Goal: Communication & Community: Answer question/provide support

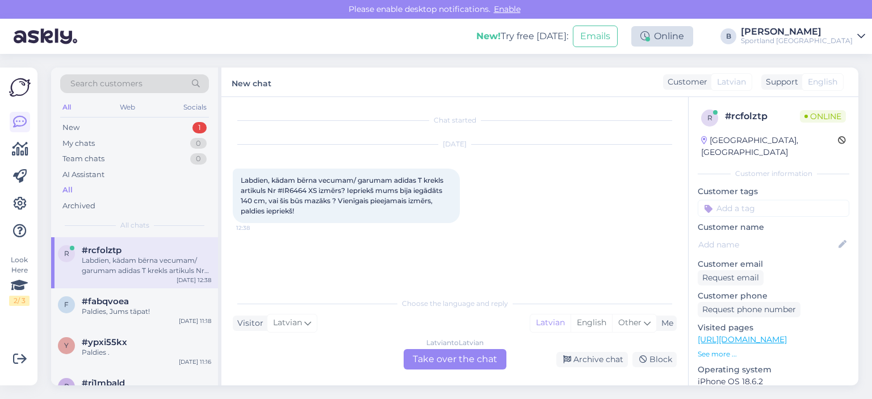
click at [693, 33] on div "Online" at bounding box center [662, 36] width 62 height 20
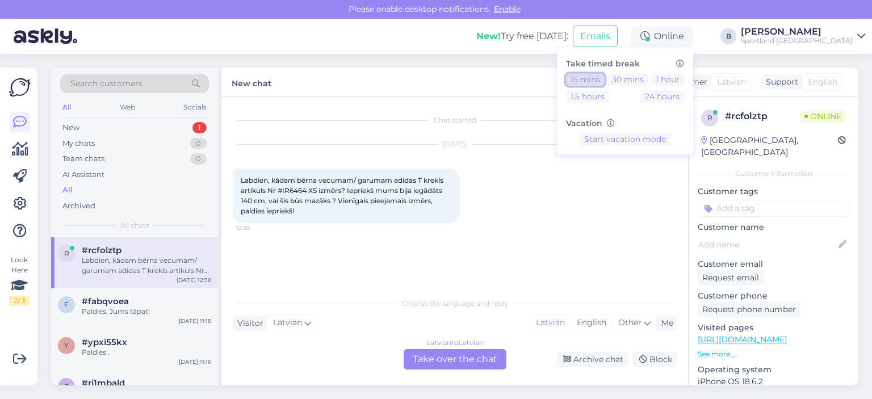
click at [604, 76] on button "15 mins" at bounding box center [585, 79] width 39 height 12
click at [468, 104] on div "Chat started [DATE] Labdien, kādam bērna vecumam/ garumam adidas T krekls artik…" at bounding box center [454, 241] width 467 height 288
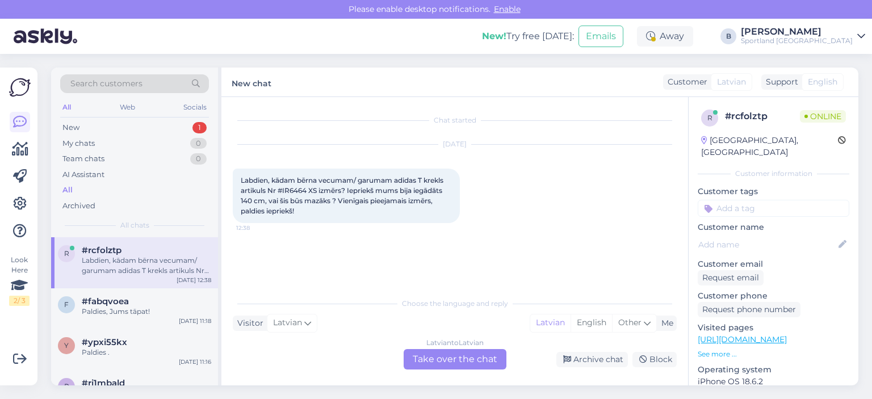
click at [301, 187] on span "Labdien, kādam bērna vecumam/ garumam adidas T krekls artikuls Nr #IR6464 XS iz…" at bounding box center [343, 195] width 204 height 39
copy span "IR6464"
click at [400, 224] on div "[DATE] Labdien, kādam bērna vecumam/ garumam adidas T krekls artikuls Nr #IR646…" at bounding box center [455, 183] width 444 height 103
click at [436, 360] on div "Latvian to Latvian Take over the chat" at bounding box center [455, 359] width 103 height 20
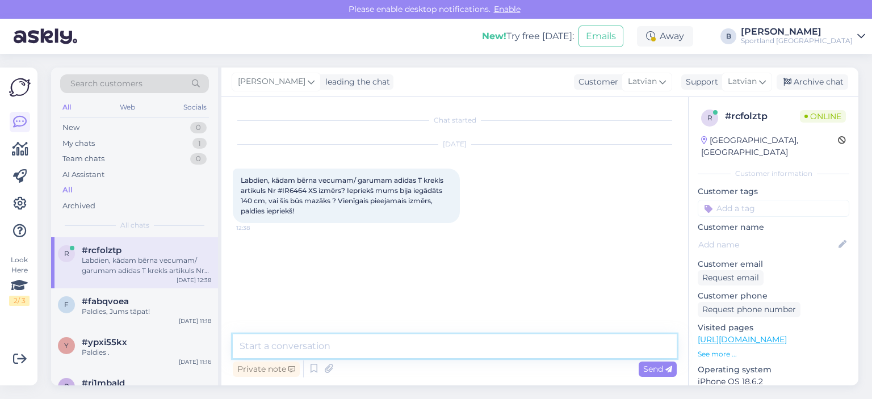
click at [379, 350] on textarea at bounding box center [455, 346] width 444 height 24
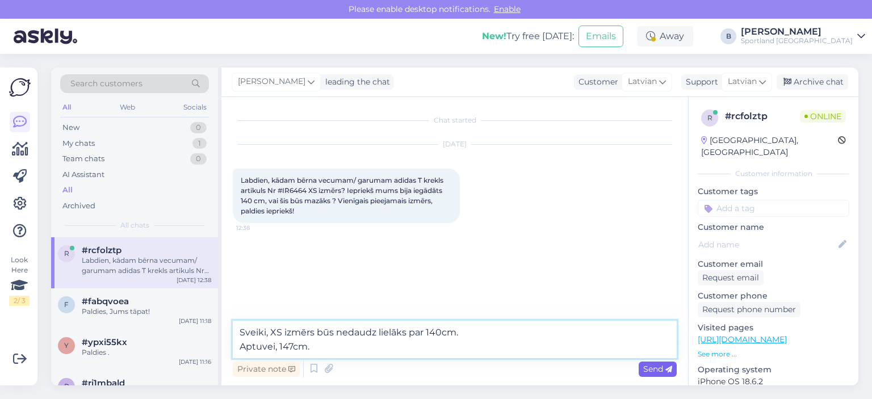
type textarea "Sveiki, XS izmērs būs nedaudz lielāks par 140cm. Aptuvei, 147cm."
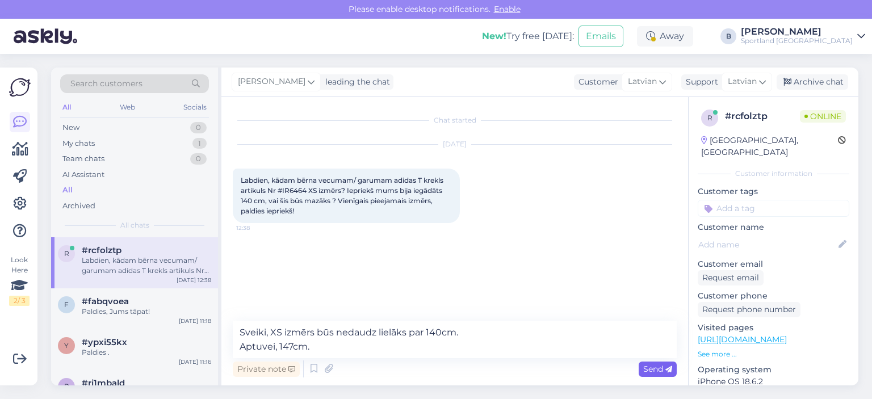
click at [639, 365] on div "Send" at bounding box center [658, 369] width 38 height 15
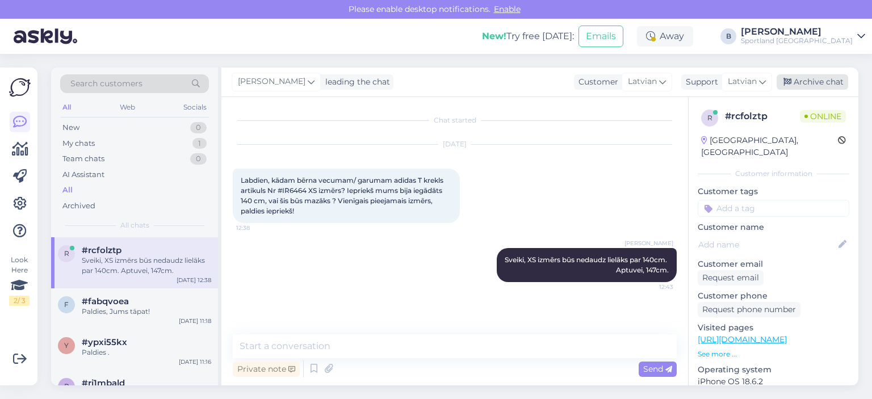
click at [807, 81] on div "Archive chat" at bounding box center [812, 81] width 72 height 15
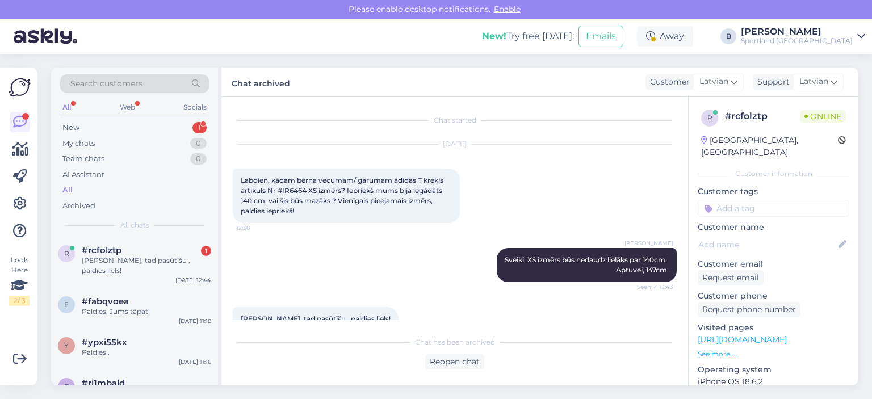
scroll to position [23, 0]
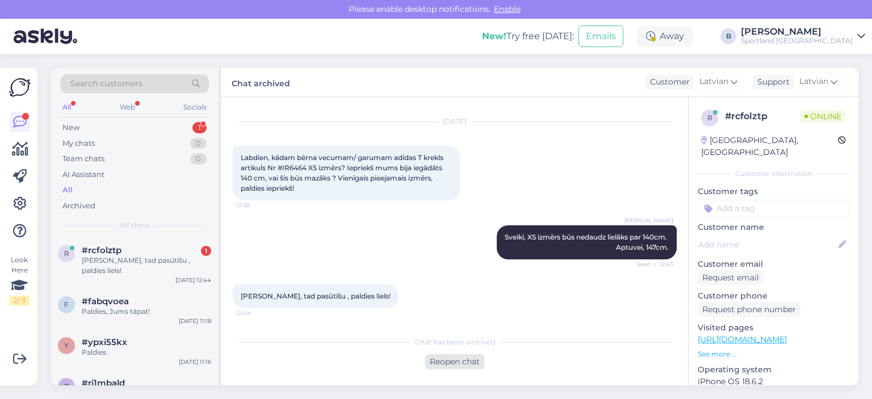
click at [460, 364] on div "Reopen chat" at bounding box center [454, 361] width 59 height 15
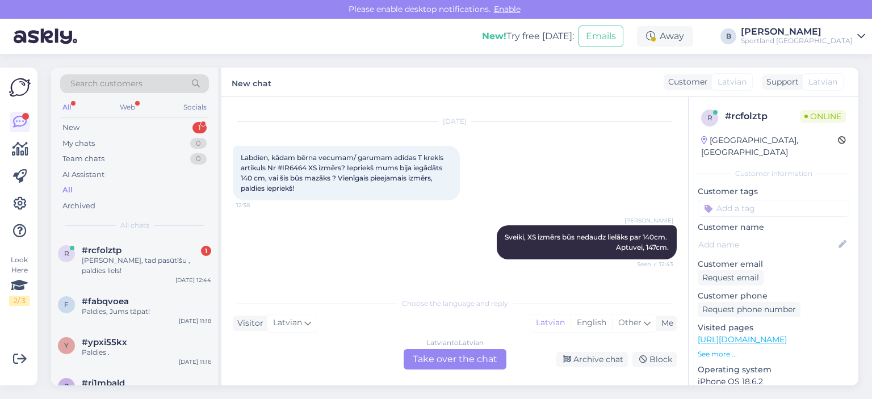
click at [447, 354] on div "Latvian to Latvian Take over the chat" at bounding box center [455, 359] width 103 height 20
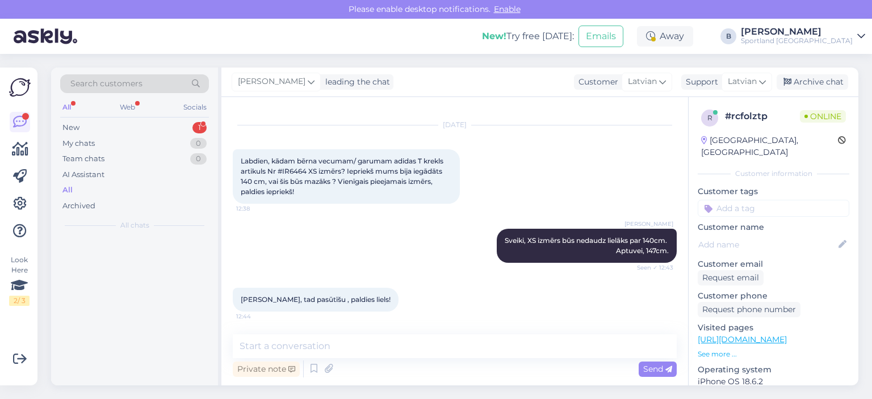
scroll to position [19, 0]
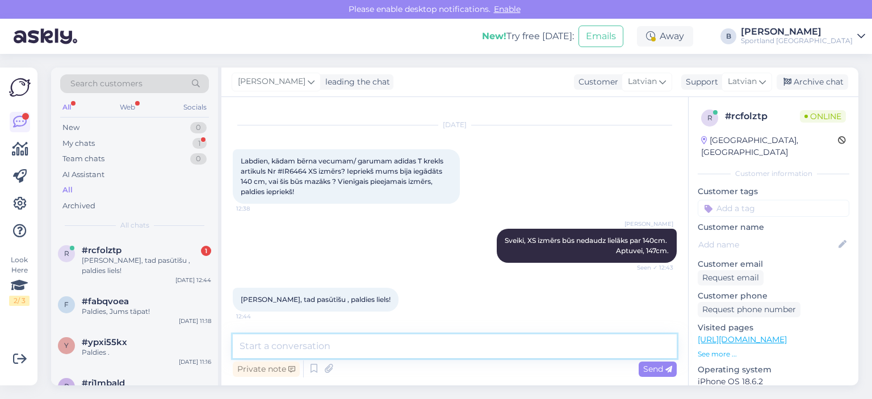
click at [443, 346] on textarea at bounding box center [455, 346] width 444 height 24
type textarea "Jauku Jums dienu! :)"
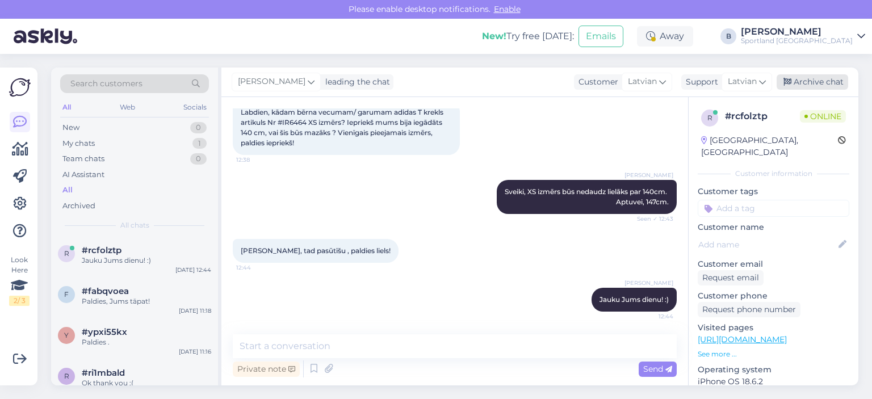
click at [815, 84] on div "Archive chat" at bounding box center [812, 81] width 72 height 15
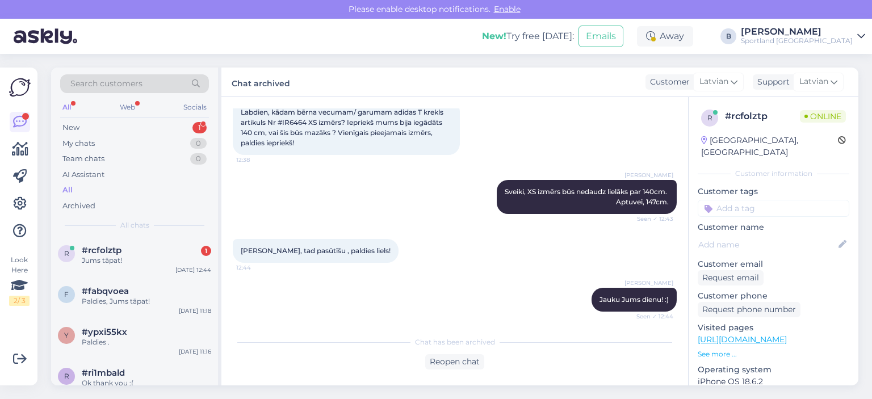
scroll to position [120, 0]
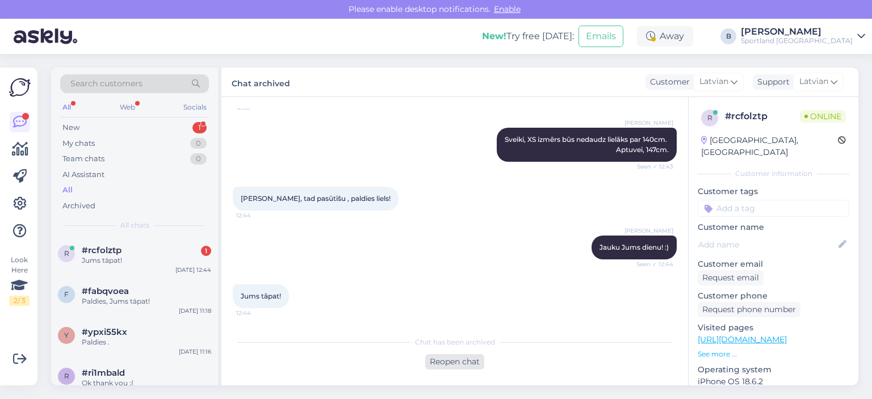
click at [470, 360] on div "Reopen chat" at bounding box center [454, 361] width 59 height 15
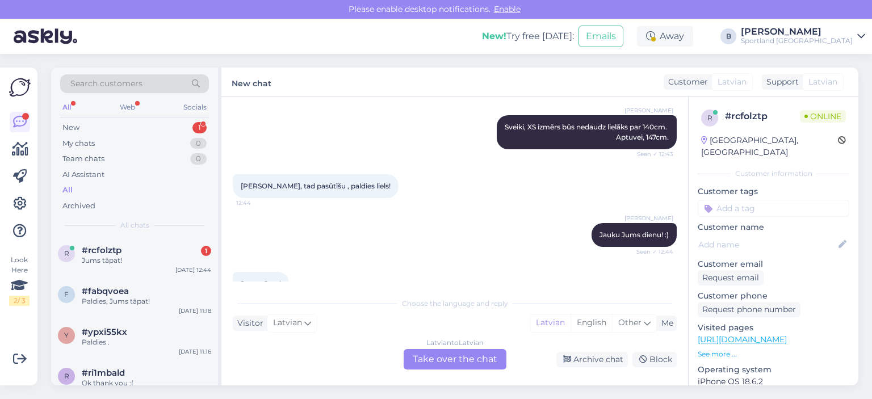
click at [495, 364] on div "Latvian to Latvian Take over the chat" at bounding box center [455, 359] width 103 height 20
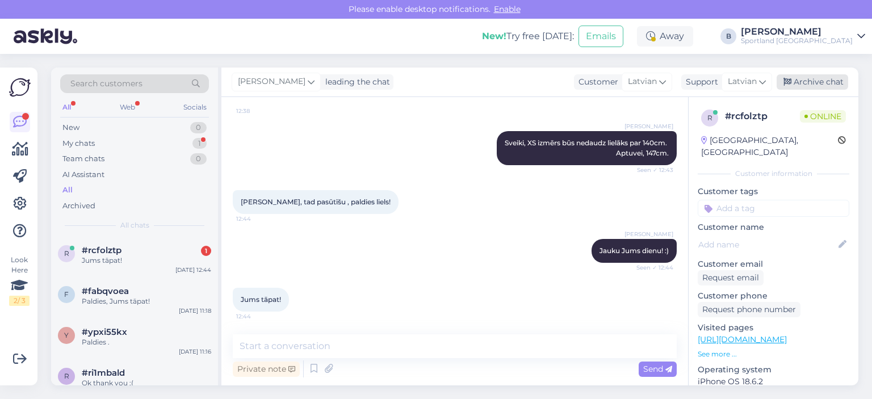
click at [796, 81] on div "Archive chat" at bounding box center [812, 81] width 72 height 15
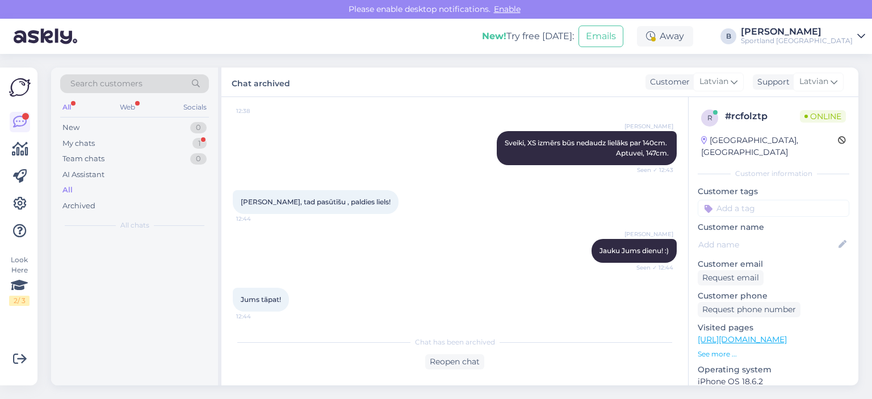
scroll to position [120, 0]
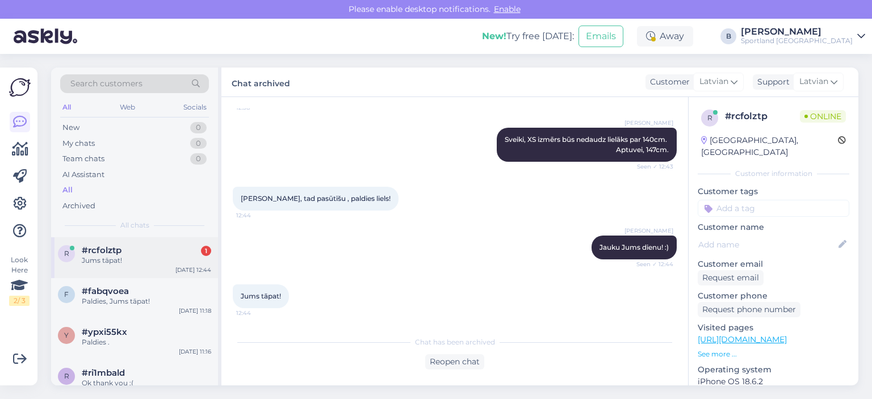
click at [106, 268] on div "r #rcfolztp 1 Jums tāpat! [DATE] 12:44" at bounding box center [134, 257] width 167 height 41
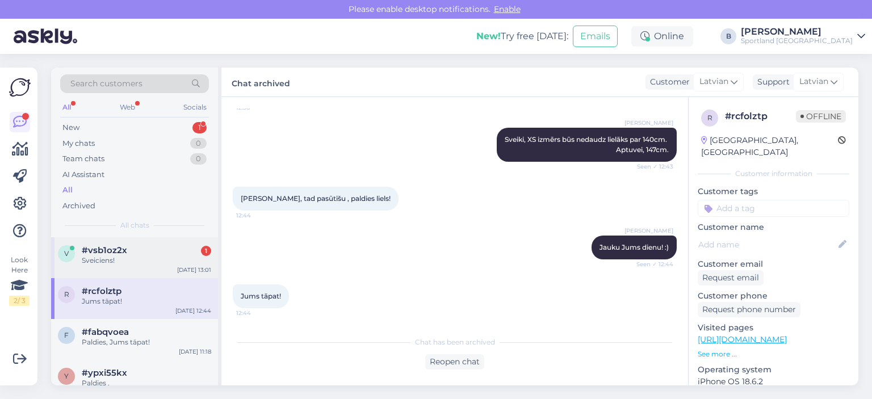
click at [104, 263] on div "Sveiciens!" at bounding box center [146, 260] width 129 height 10
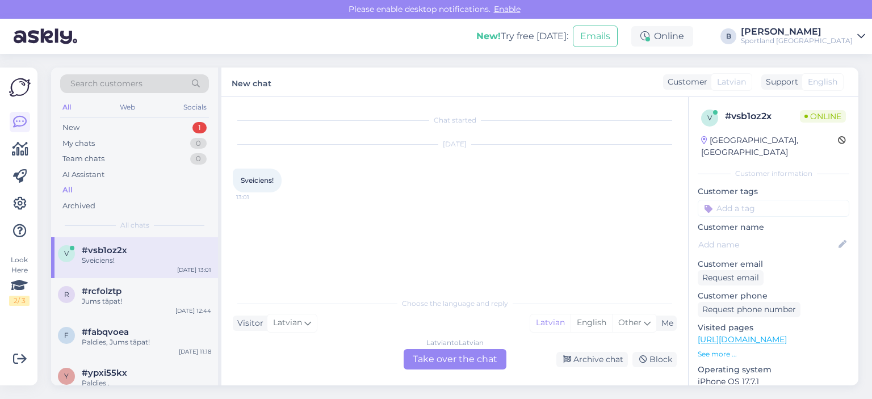
click at [449, 360] on div "Latvian to Latvian Take over the chat" at bounding box center [455, 359] width 103 height 20
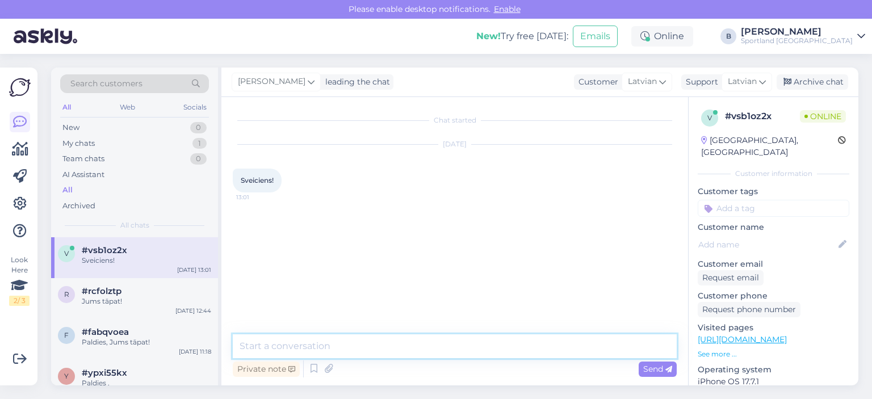
click at [443, 347] on textarea at bounding box center [455, 346] width 444 height 24
type textarea "Sveiki, kā varam Jums palīdzēt?"
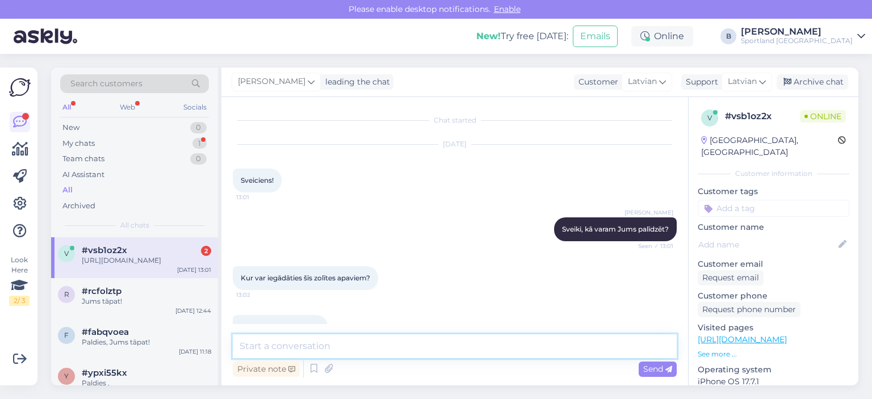
scroll to position [37, 0]
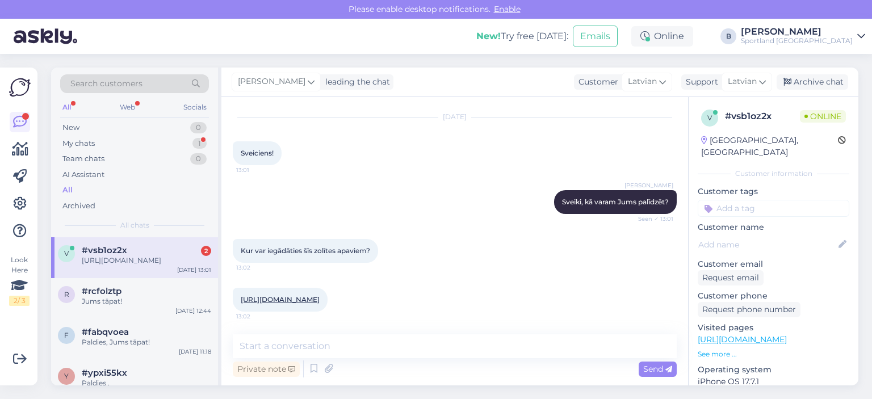
click at [283, 295] on link "[URL][DOMAIN_NAME]" at bounding box center [280, 299] width 79 height 9
click at [431, 345] on textarea at bounding box center [455, 346] width 444 height 24
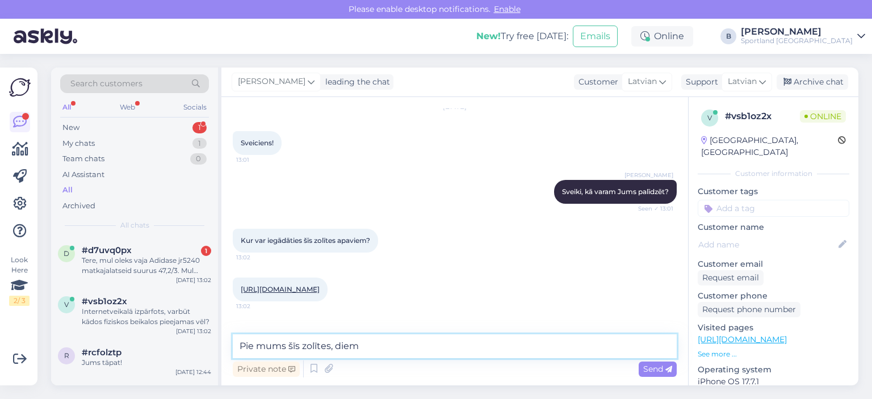
scroll to position [96, 0]
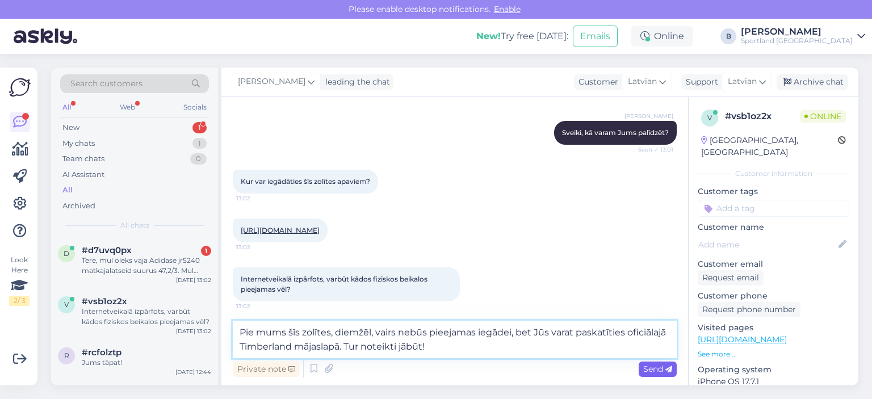
type textarea "Pie mums šīs zolītes, diemžēl, vairs nebūs pieejamas iegādei, bet Jūs varat pas…"
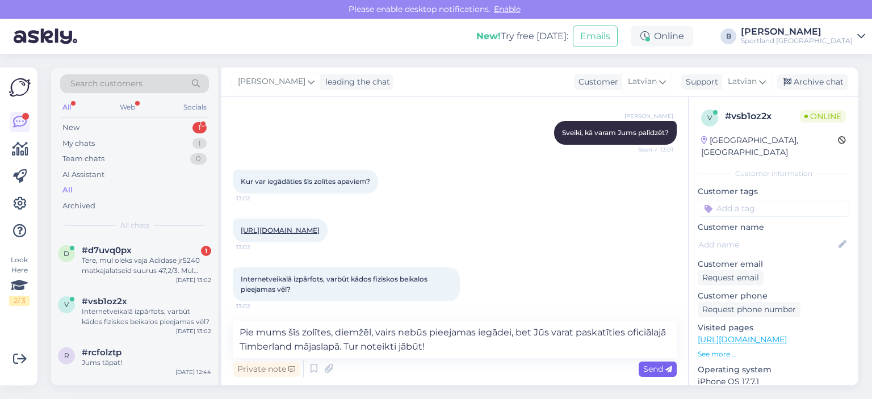
click at [660, 362] on div "Send" at bounding box center [658, 369] width 38 height 15
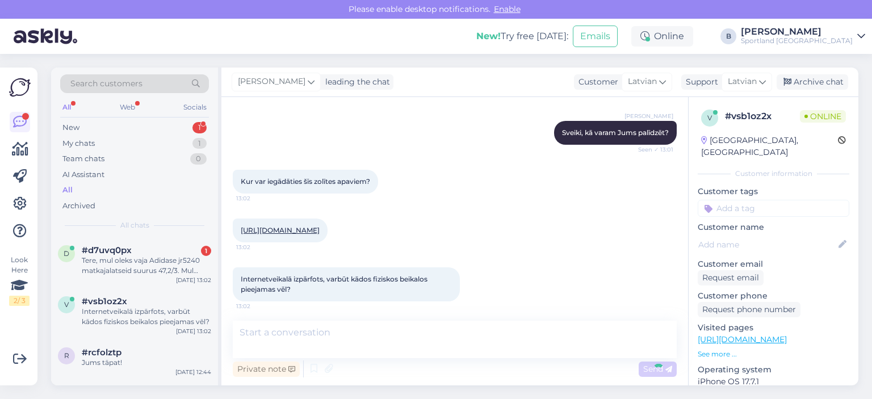
scroll to position [166, 0]
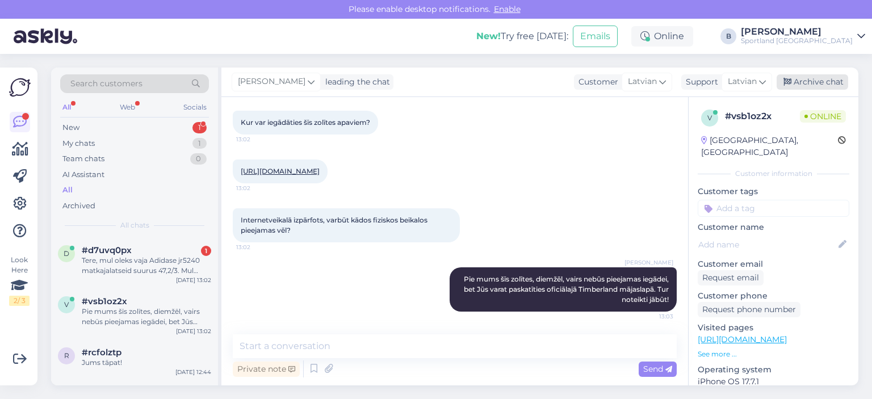
click at [836, 81] on div "Archive chat" at bounding box center [812, 81] width 72 height 15
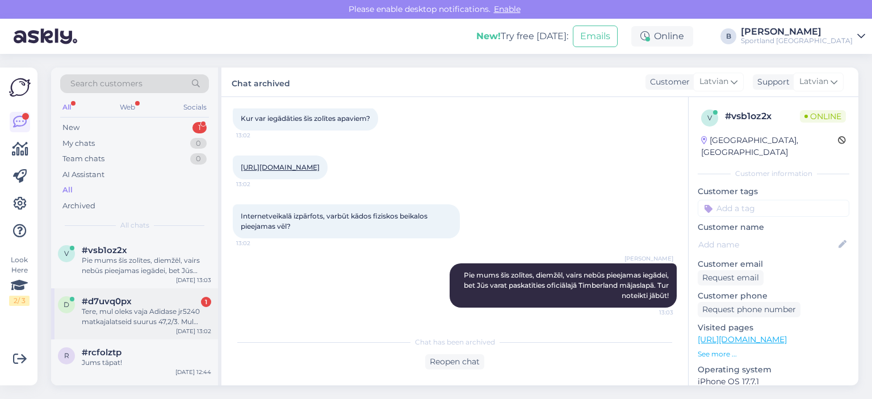
drag, startPoint x: 134, startPoint y: 306, endPoint x: 220, endPoint y: 290, distance: 87.2
click at [135, 307] on div "Tere, mul oleks vaja Adidase jr5240 matkajalatseid suurus 47,2/3. Mul matk alga…" at bounding box center [146, 317] width 129 height 20
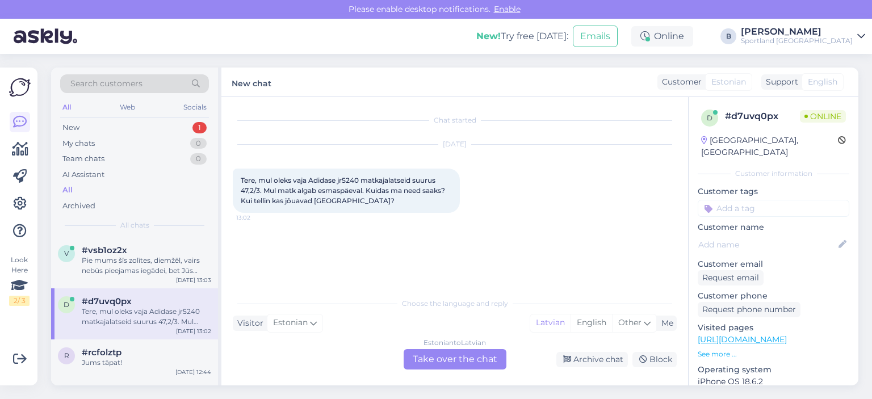
scroll to position [0, 0]
click at [463, 358] on div "Estonian to Latvian Take over the chat" at bounding box center [455, 359] width 103 height 20
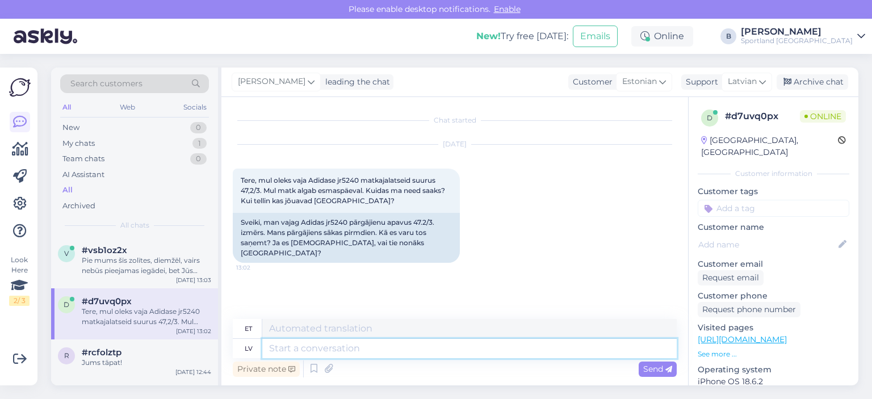
click at [434, 351] on textarea at bounding box center [469, 348] width 414 height 19
type textarea "Labdien, p"
type textarea "Tere,"
type textarea "Labdien, pasūtījumu a"
type textarea "Tere, tellimus"
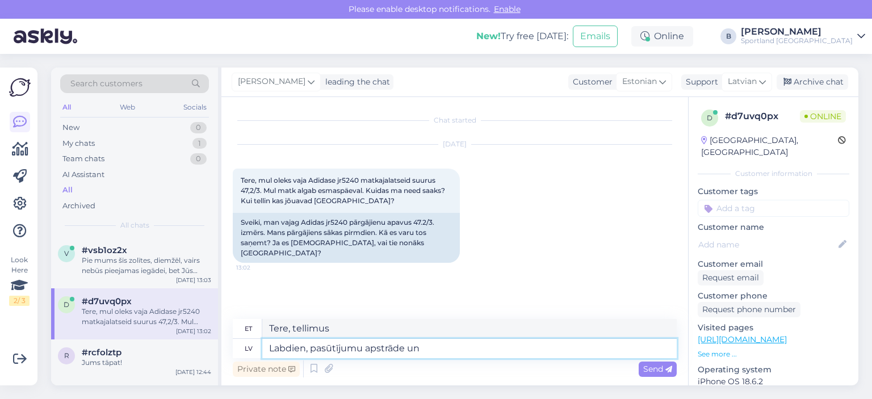
type textarea "Labdien, pasūtījumu apstrāde un"
type textarea "Tere, tellimuste töötlemine"
type textarea "Labdien, pasūtījumu apstrāde un p"
type textarea "Tere, tellimuste töötlemine ja"
type textarea "Labdien, pasūtījumu apstrāde un piegāde var"
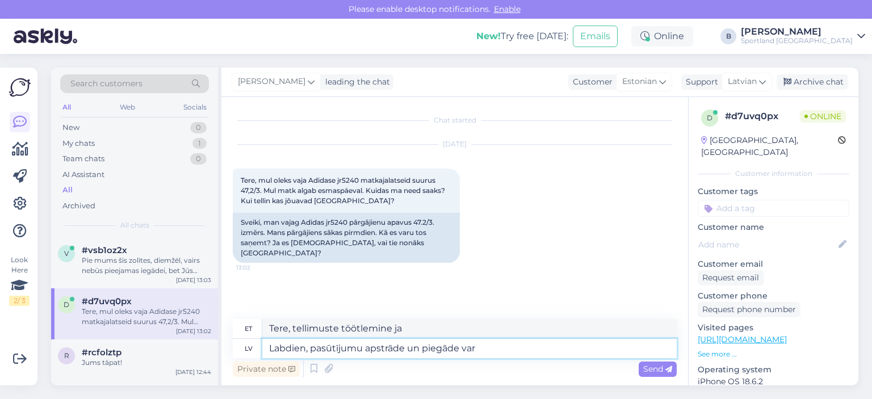
type textarea "Tere, tellimuste töötlemine ja kohaletoimetamine"
type textarea "Labdien, pasūtījumu apstrāde un piegāde var aiz"
type textarea "Tere, tellimuste töötlemine ja kohaletoimetamine on võimalik"
type textarea "Labdien, pasūtījumu apstrāde un piegāde var aizņemt"
type textarea "Tere, tellimuse töötlemine ja kohaletoimetamine võib võtta aega"
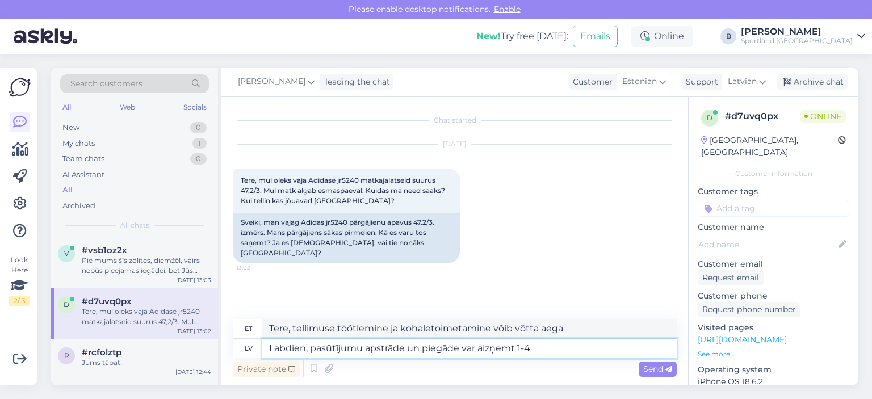
type textarea "Labdien, pasūtījumu apstrāde un piegāde var aizņemt 1-4 d"
type textarea "Tere, tellimuse töötlemine ja kohaletoimetamine võib võtta 1-4 minutit"
type textarea "Labdien, pasūtījumu apstrāde un piegāde var aizņemt 1-4 darba dien"
type textarea "Tere, tellimuse töötlemine ja kohaletoimetamine võib võtta 1-4 tööpäeva."
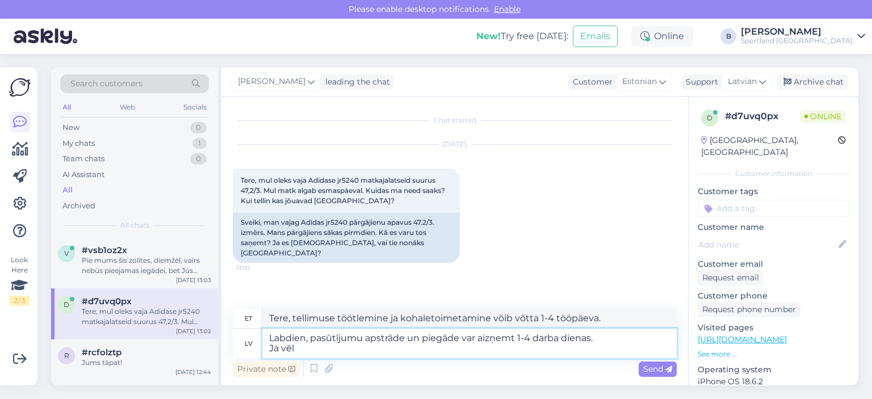
type textarea "Labdien, pasūtījumu apstrāde un piegāde var aizņemt 1-4 darba dienas. Ja vēla"
type textarea "Tere, tellimuse töötlemine ja kohaletoimetamine võib võtta 1-4 tööpäeva. [PERSO…"
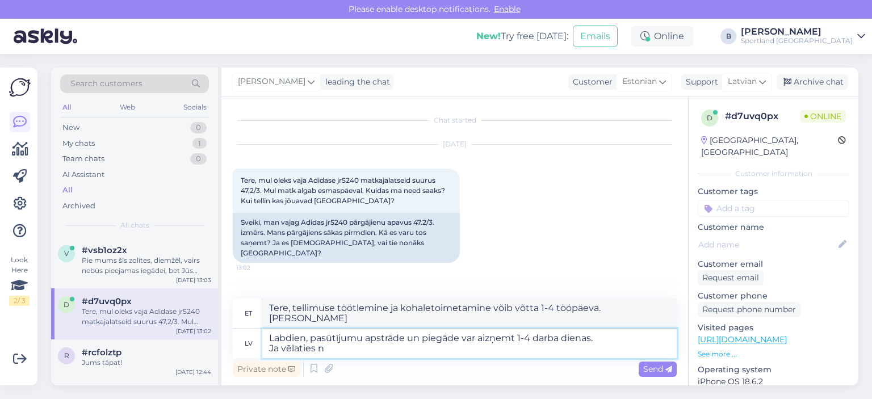
type textarea "Labdien, pasūtījumu apstrāde un piegāde var aizņemt 1-4 darba dienas. Ja vēlati…"
type textarea "Tere, tellimuse töötlemine ja kohaletoimetamine võib võtta 1-4 tööpäeva. Kui so…"
type textarea "Labdien, pasūtījumu apstrāde un piegāde var aizņemt 1-4 darba dienas. Ja vēlati…"
type textarea "Tere, tellimuse töötlemine ja kohaletoimetamine võib võtta 1-4 tööpäeva. Kui so…"
type textarea "Labdien, pasūtījumu apstrāde un piegāde var aizņemt 1-4 darba dienas. Ja"
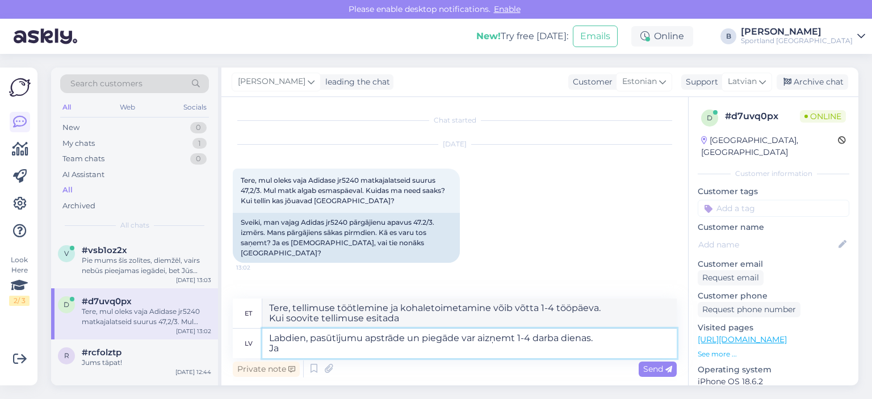
type textarea "Tere, tellimuse töötlemine ja kohaletoimetamine võib võtta 1-4 tööpäeva. Kui so…"
type textarea "Labdien, pasūtījumu apstrāde un piegāde var aizņemt 1-4 darba dienas."
type textarea "Tere, tellimuse töötlemine ja kohaletoimetamine võib võtta 1-4 tööpäeva. [PERSO…"
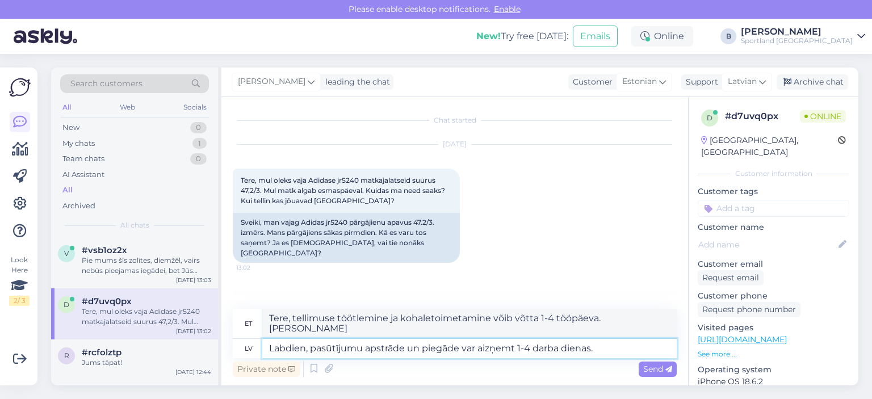
type textarea "Labdien, pasūtījumu apstrāde un piegāde var aizņemt 1-4 darba dienas."
type textarea "Tere, tellimuse töötlemine ja kohaletoimetamine võib võtta 1-4 tööpäeva."
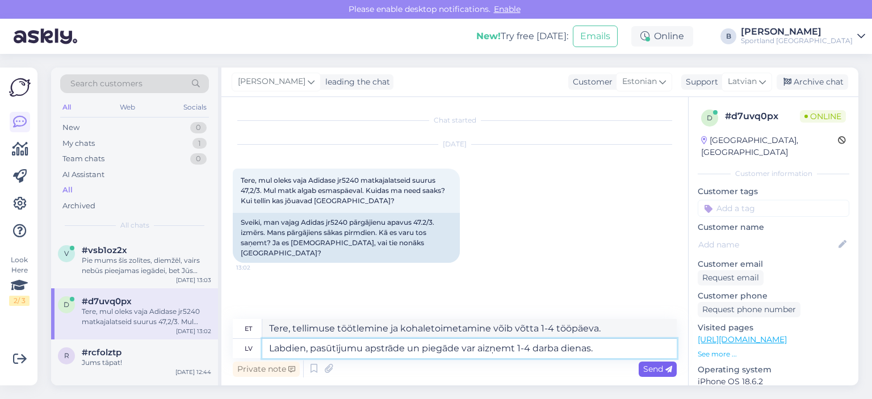
type textarea "Labdien, pasūtījumu apstrāde un piegāde var aizņemt 1-4 darba dienas."
click at [645, 367] on span "Send" at bounding box center [657, 369] width 29 height 10
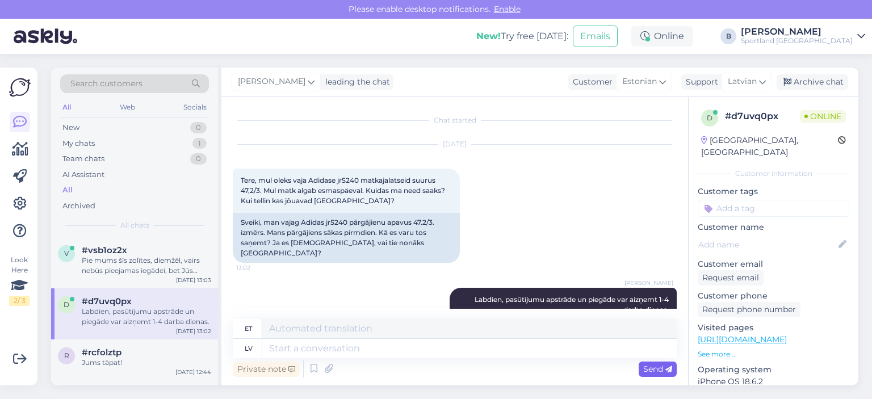
scroll to position [44, 0]
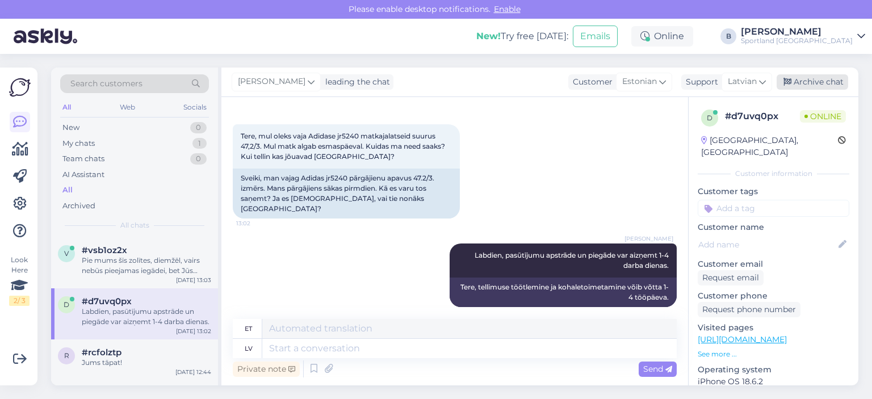
click at [803, 83] on div "Archive chat" at bounding box center [812, 81] width 72 height 15
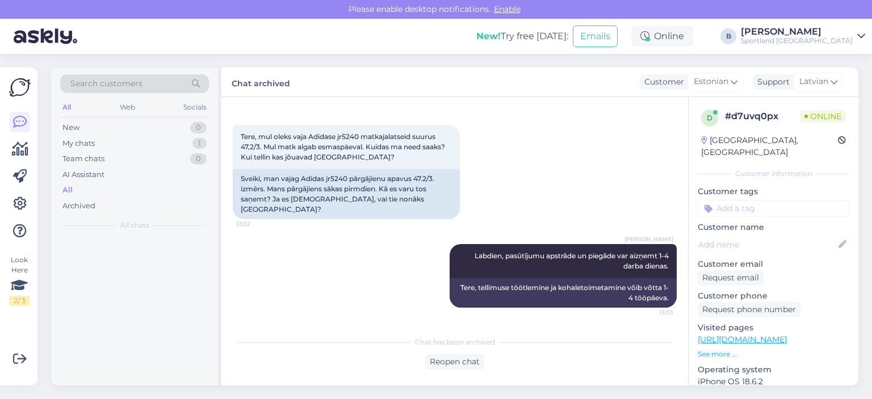
scroll to position [33, 0]
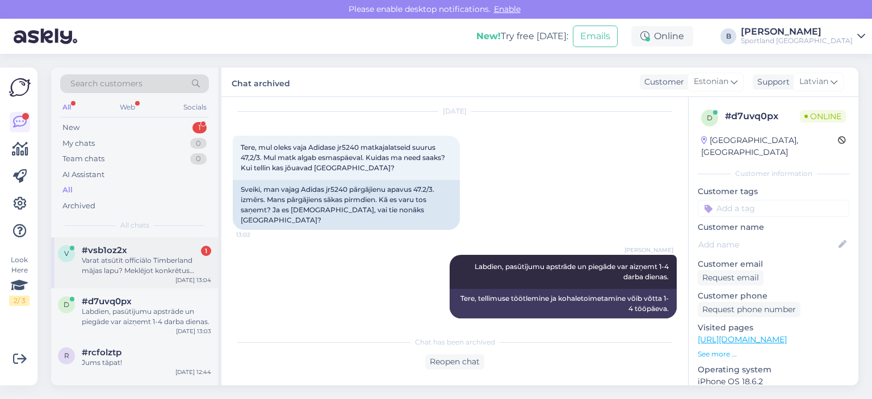
click at [134, 263] on div "Varat atsūtīt officiālo Timberland mājas lapu? Meklējot konkrētus apvaus- esmu …" at bounding box center [146, 265] width 129 height 20
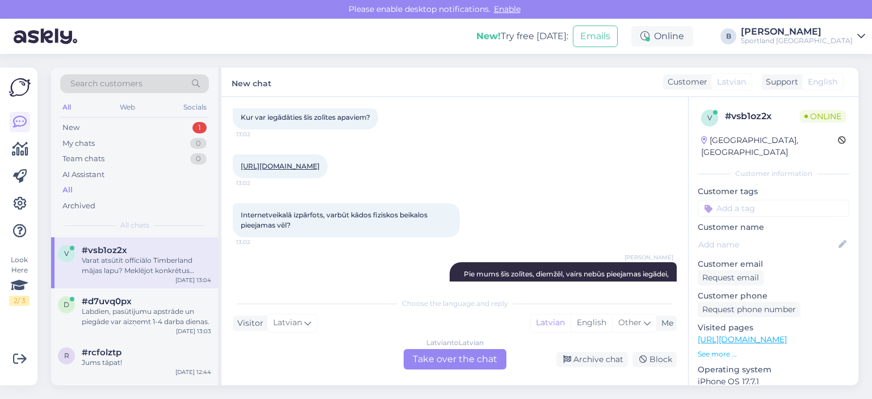
scroll to position [153, 0]
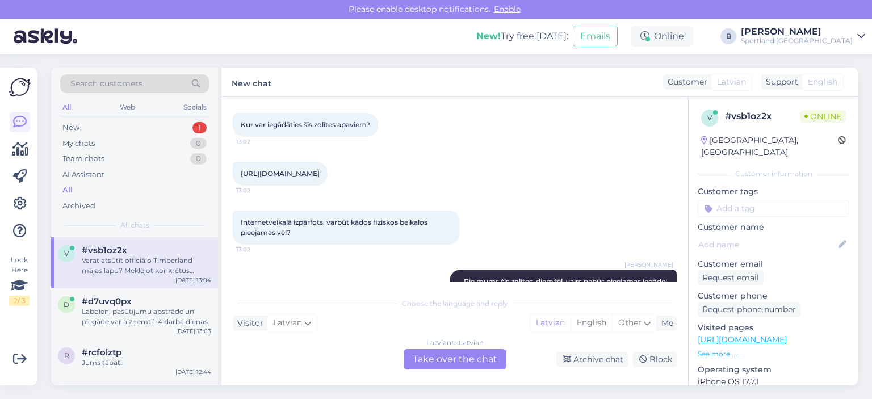
click at [288, 178] on link "[URL][DOMAIN_NAME]" at bounding box center [280, 173] width 79 height 9
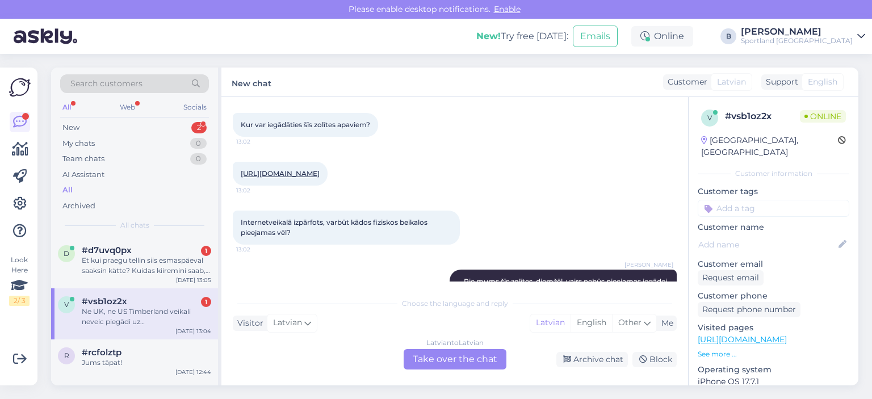
scroll to position [336, 0]
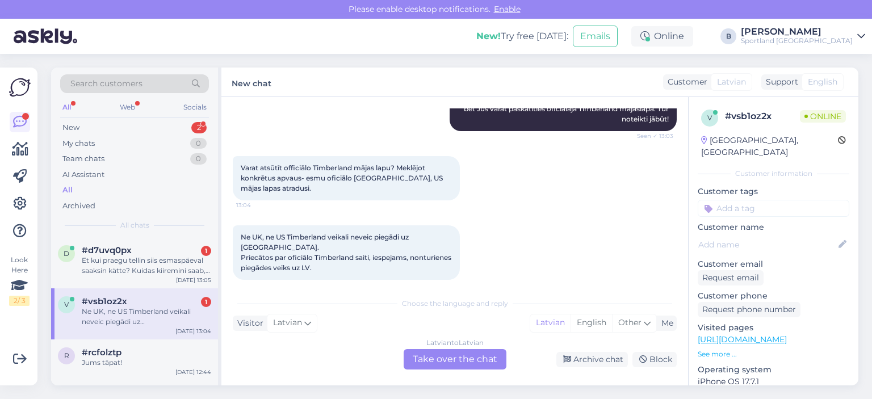
click at [461, 356] on div "Latvian to Latvian Take over the chat" at bounding box center [455, 359] width 103 height 20
click at [483, 364] on div "Latvian to Latvian Take over the chat" at bounding box center [455, 359] width 103 height 20
click at [459, 356] on div "Latvian to Latvian Take over the chat" at bounding box center [455, 359] width 103 height 20
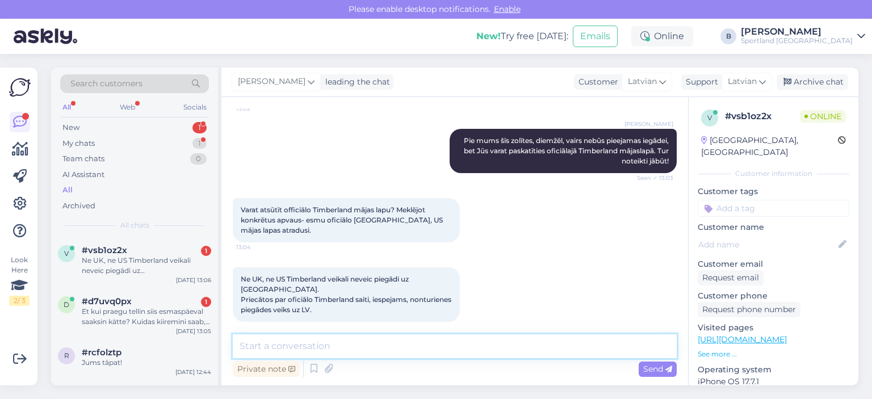
click at [420, 345] on textarea at bounding box center [455, 346] width 444 height 24
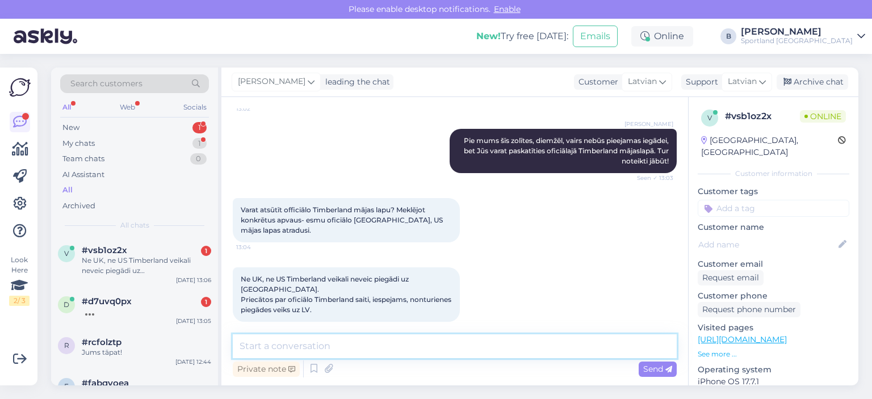
paste textarea "[URL][DOMAIN_NAME]"
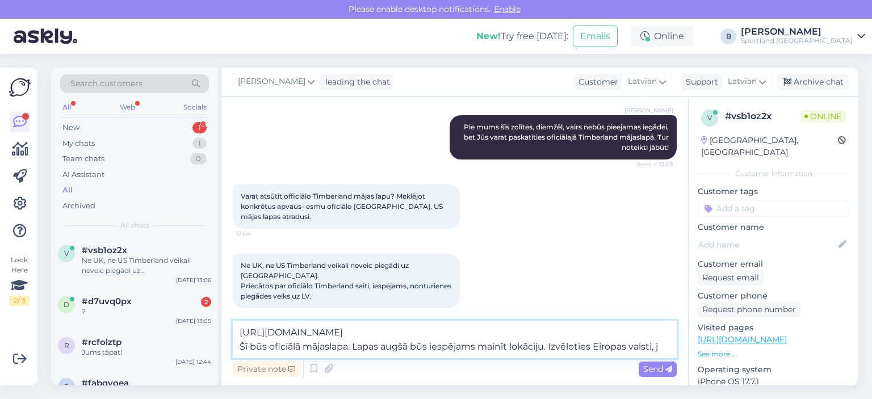
scroll to position [322, 0]
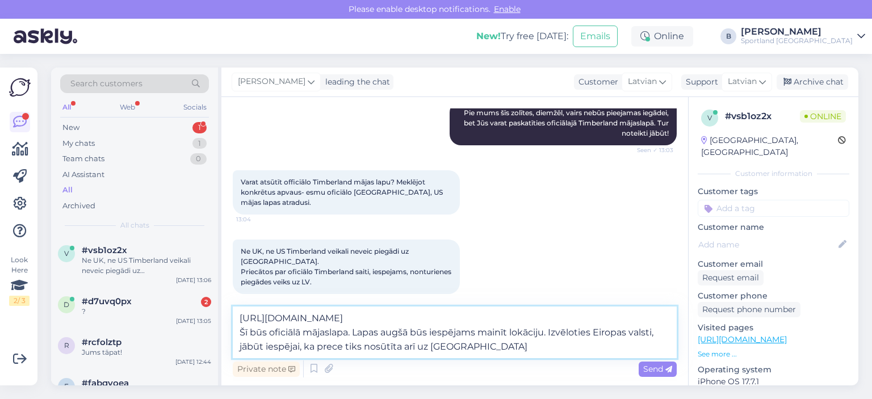
type textarea "[URL][DOMAIN_NAME] Šī būs oficiālā mājaslapa. Lapas augšā būs iespējams mainīt …"
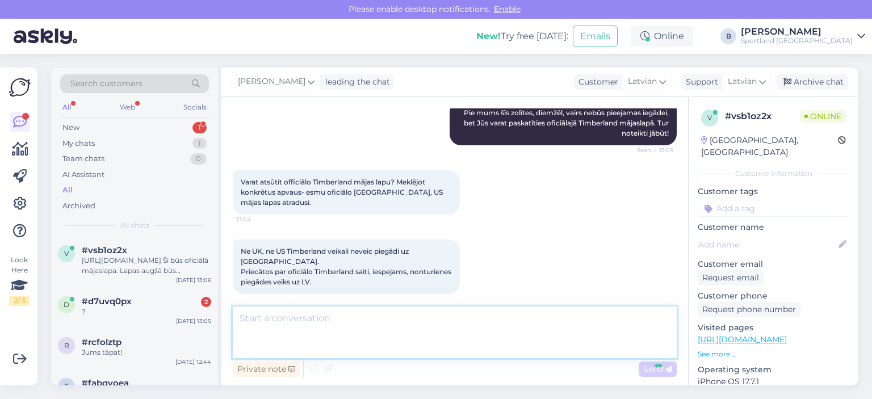
scroll to position [373, 0]
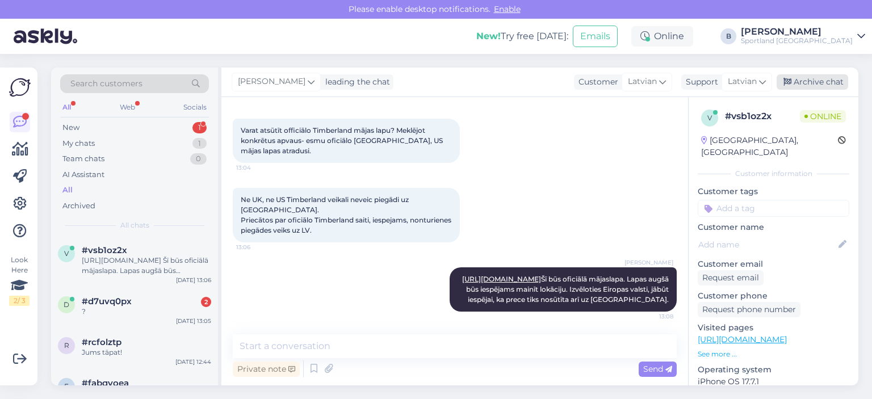
click at [809, 82] on div "Archive chat" at bounding box center [812, 81] width 72 height 15
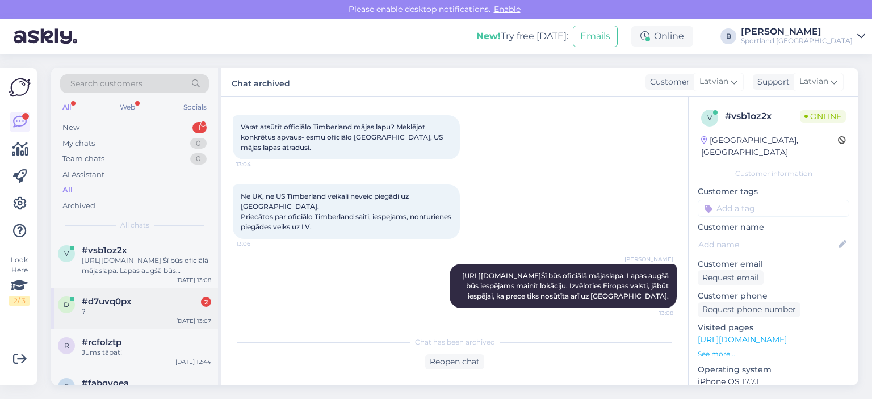
click at [157, 303] on div "#d7uvq0px 2" at bounding box center [146, 301] width 129 height 10
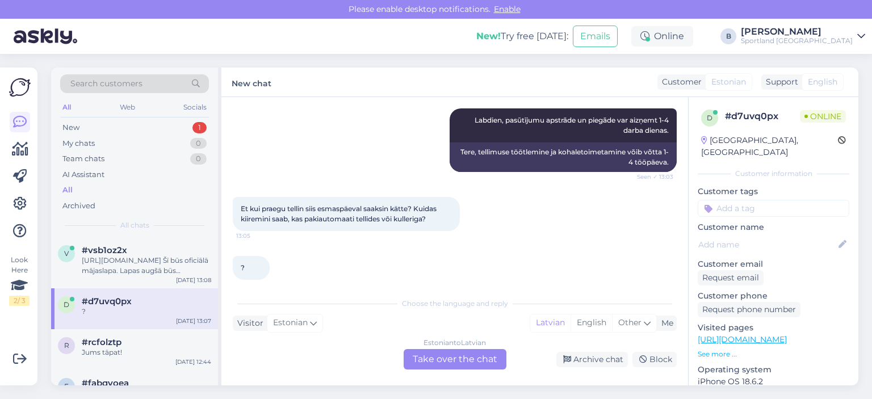
click at [438, 350] on div "Estonian to Latvian Take over the chat" at bounding box center [455, 359] width 103 height 20
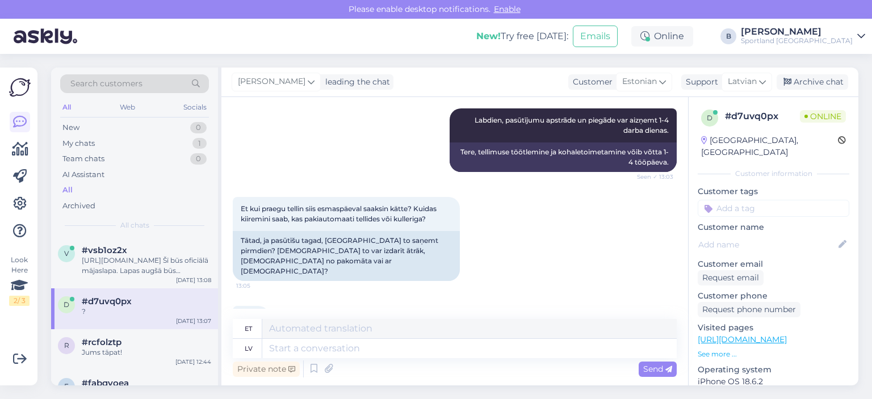
scroll to position [201, 0]
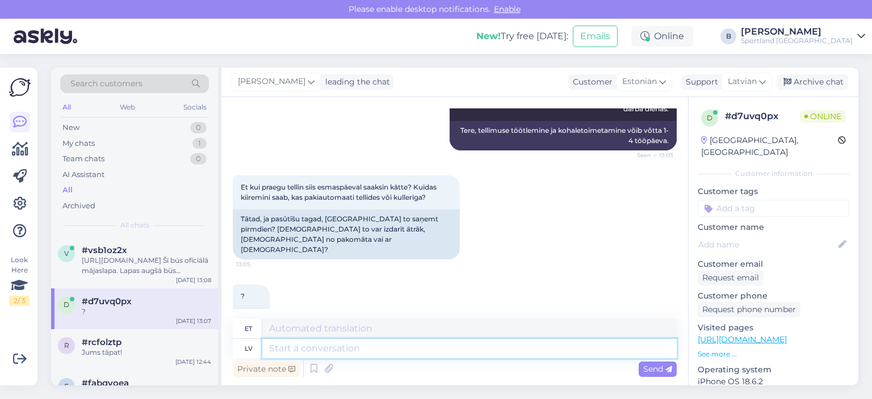
click at [426, 346] on textarea at bounding box center [469, 348] width 414 height 19
type textarea "Gan a"
type textarea "Mõlemad"
type textarea "Gan ar pa"
type textarea "Mõlemad koos"
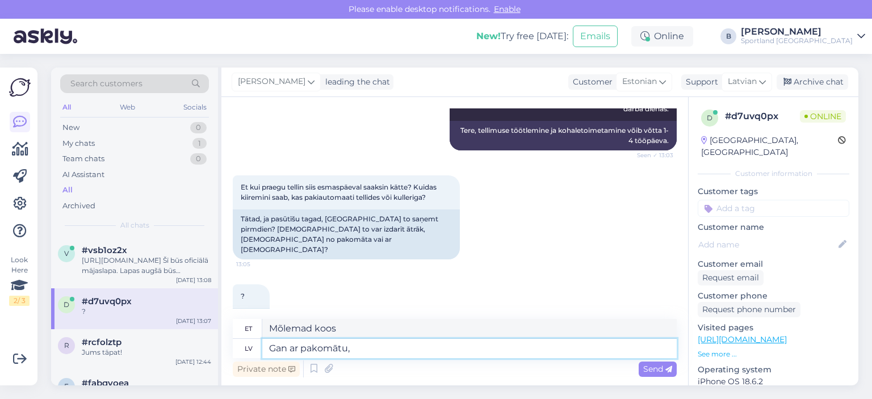
type textarea "Gan ar pakomātu, g"
type textarea "Mõlemad pakiautomaadiga,"
type textarea "Gan ar pakomātu, gan"
type textarea "Nii pakiautomaadiga kui ka"
type textarea "Gan ar pakomātu, gan kurjeru"
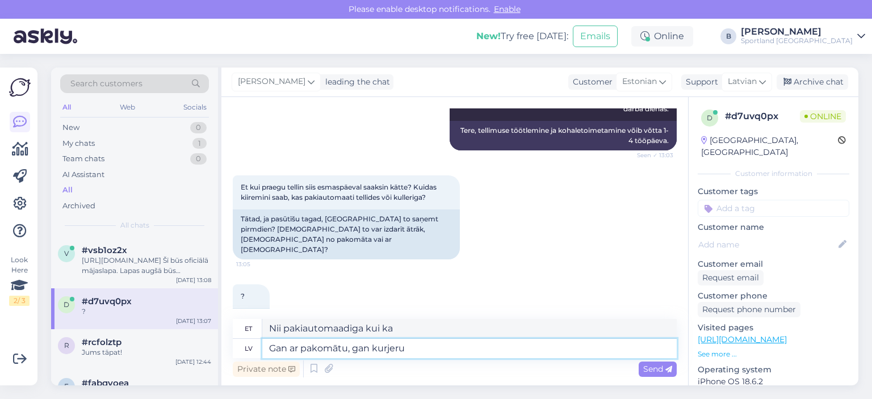
type textarea "Nii pakiautomaadi kui ka kulleriga"
type textarea "Gan ar pakomātu, gan kurjeru piegādes v"
type textarea "Nii paki- kui ka kullerpostiga kohaletoimetamine"
type textarea "Gan ar pakomātu, gan kurjeru piegādes laiks var"
type textarea "Tarneaeg nii pakiautomaatide kui ka kulleritega"
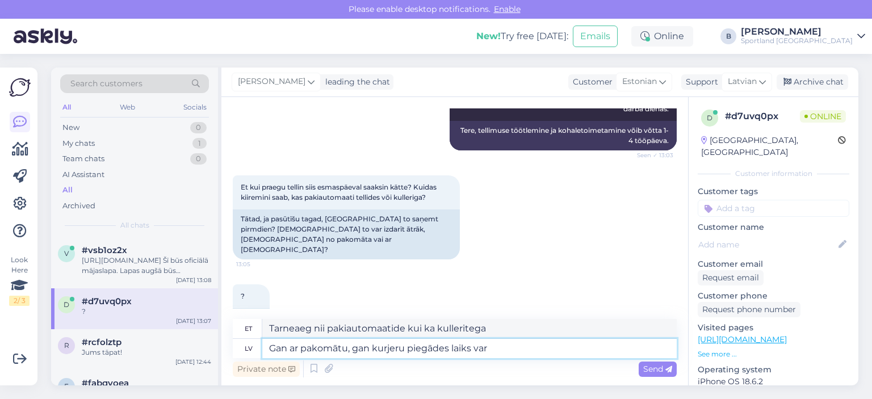
type textarea "Gan ar pakomātu, gan kurjeru piegādes laiks var"
type textarea "Nii pakiautomaadi kui ka kulleriga võib tarneaeg olla"
type textarea "Gan ar pakomātu, gan kurjeru piegādes laiks var būt 1"
type textarea "Nii pakiautomaadi kui ka kulleriga võivad kohaletoimetamise ajad olla pikemad."
type textarea "Gan ar pakomātu, gan kurjeru piegādes laiks var būt 1-4 da"
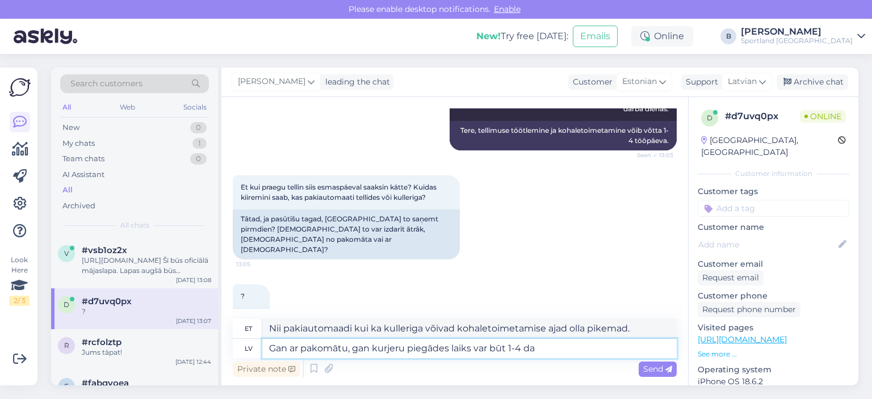
type textarea "Nii paki kui ka kulleri kohaletoimetamise aeg võib olla 1–4"
type textarea "Gan ar pakomātu, gan kurjeru piegādes laiks var būt 1-4 darba die"
type textarea "Nii paki kui ka kulleriga kohaletoimetamise aeg võib olla 1-4 tööpäeva."
type textarea "Gan ar pakomātu, gan kurjeru piegādes laiks var būt 1-4 darba dienas. Ekspress p"
type textarea "Nii paki kui ka kulleriga kohaletoimetamise aeg võib olla 1–4 tööpäeva. Ekspress"
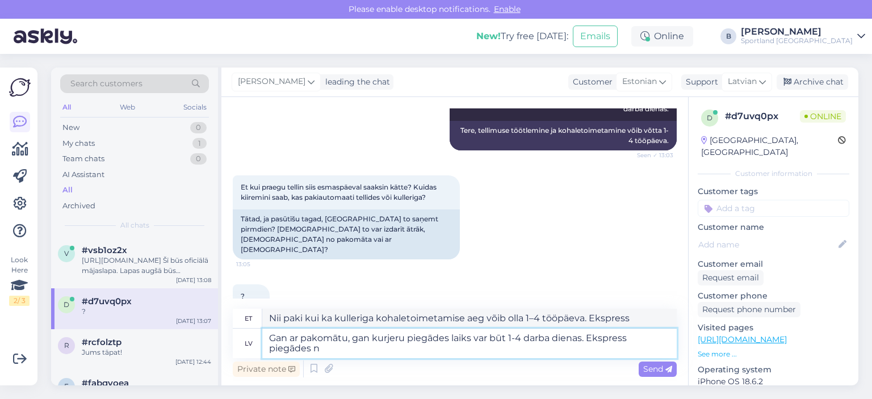
type textarea "Gan ar pakomātu, gan kurjeru piegādes laiks var būt 1-4 darba dienas. Ekspress …"
type textarea "Nii paki kui ka kulleriga kohaletoimetamise aeg võib olla 1–4 tööpäeva. [GEOGRA…"
type textarea "Gan ar pakomātu, gan kurjeru piegādes laiks var būt 1-4 darba dienas. Ekspress …"
type textarea "Nii paki kui ka kulleriga kohaletoimetamise aeg võib olla 1–4 tööpäeva. Me ei p…"
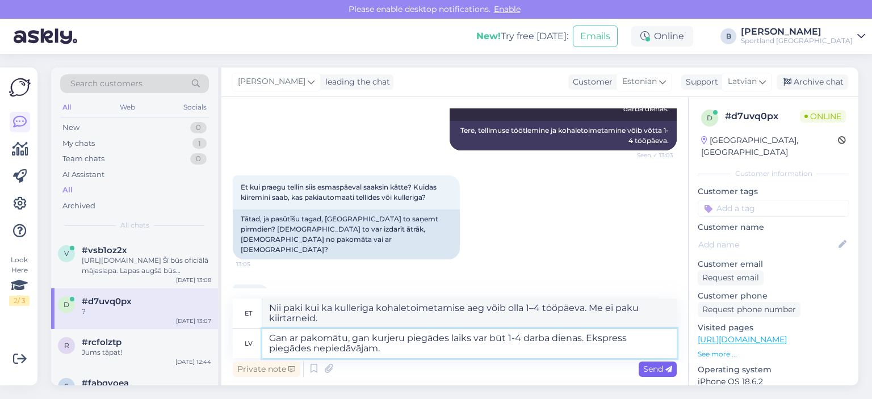
type textarea "Gan ar pakomātu, gan kurjeru piegādes laiks var būt 1-4 darba dienas. Ekspress …"
click at [645, 367] on span "Send" at bounding box center [657, 369] width 29 height 10
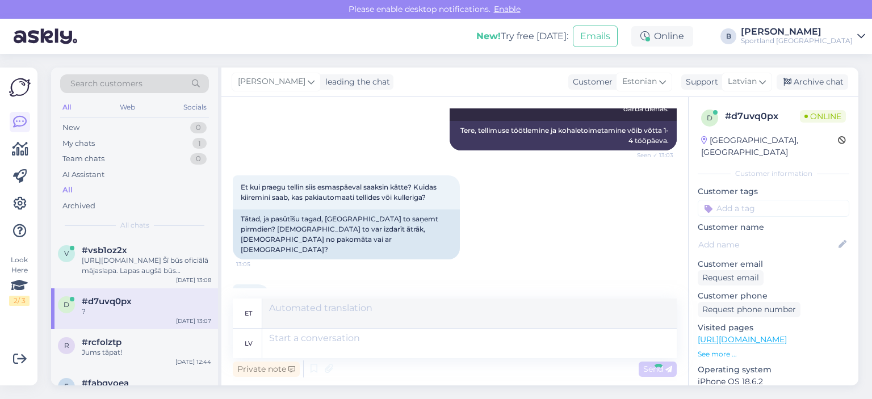
scroll to position [289, 0]
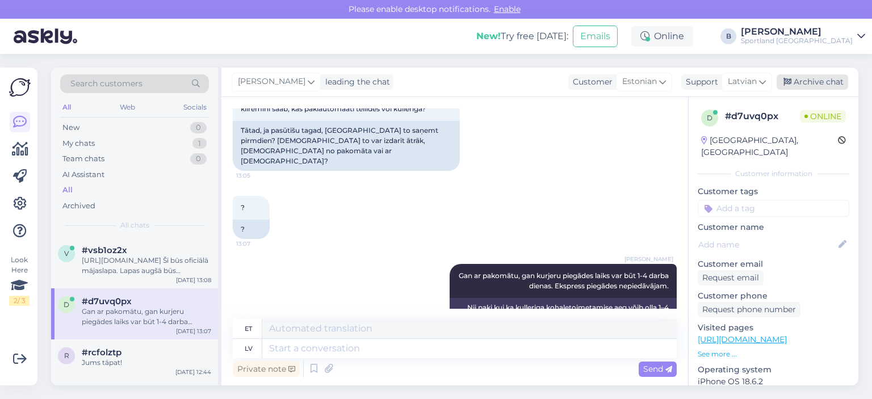
click at [821, 77] on div "Archive chat" at bounding box center [812, 81] width 72 height 15
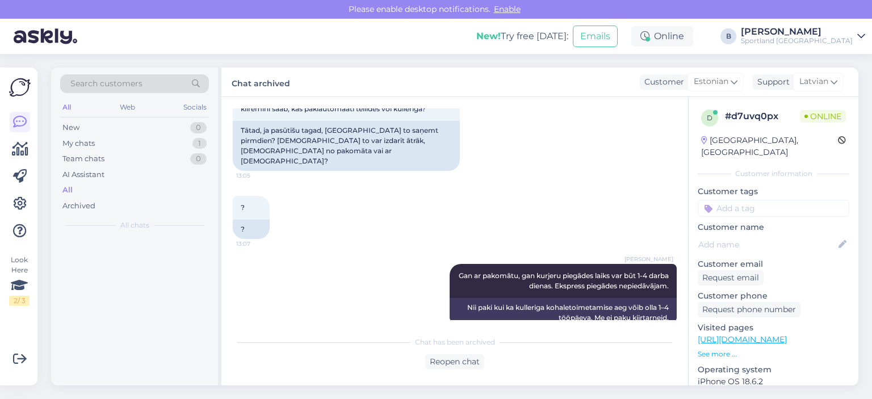
scroll to position [278, 0]
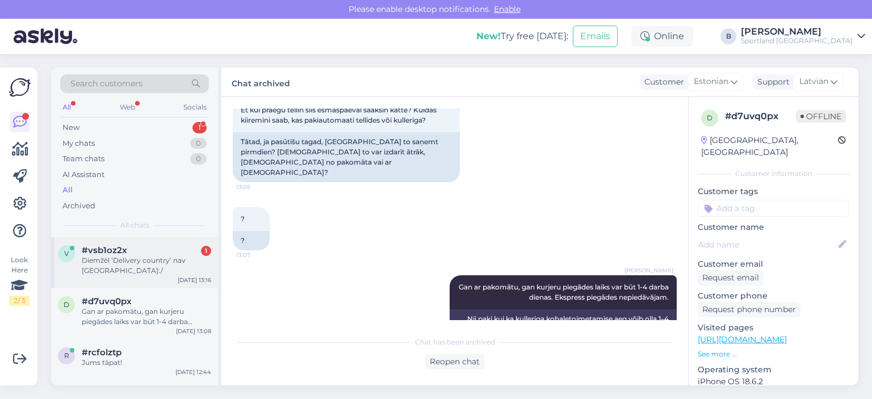
click at [141, 265] on div "Diemžēl ‘Delivery country’ nav [GEOGRAPHIC_DATA]:/" at bounding box center [146, 265] width 129 height 20
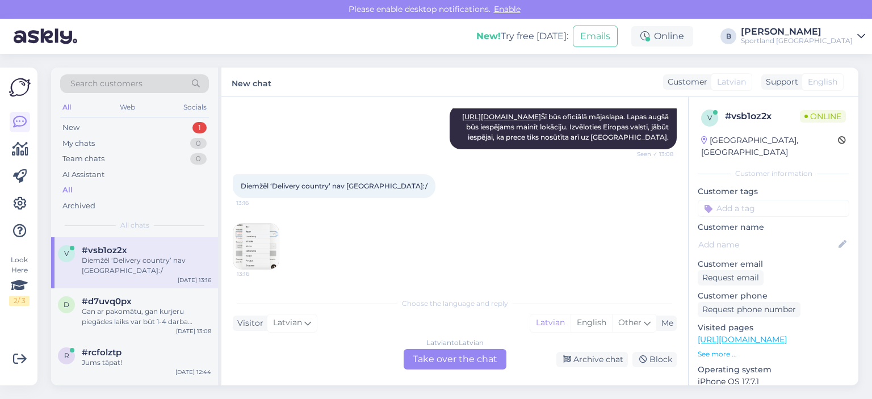
click at [245, 241] on img at bounding box center [255, 246] width 45 height 45
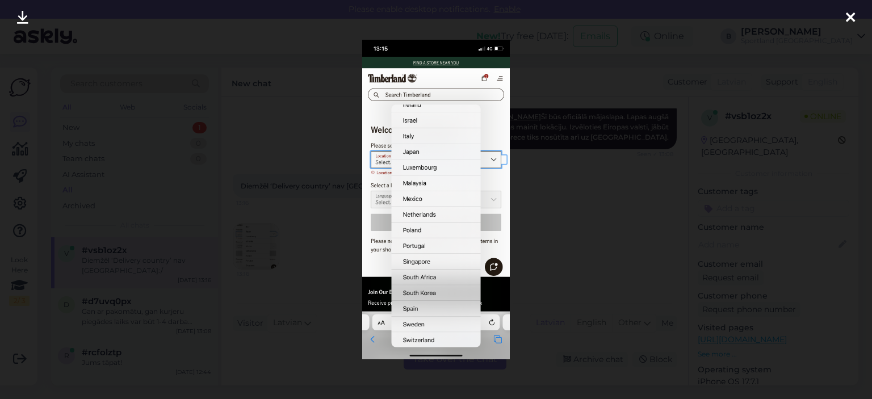
click at [578, 205] on div at bounding box center [436, 199] width 872 height 399
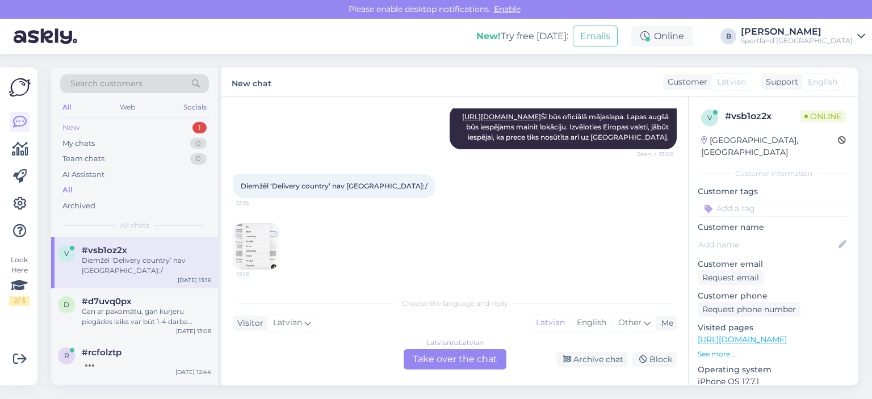
click at [109, 126] on div "New 1" at bounding box center [134, 128] width 149 height 16
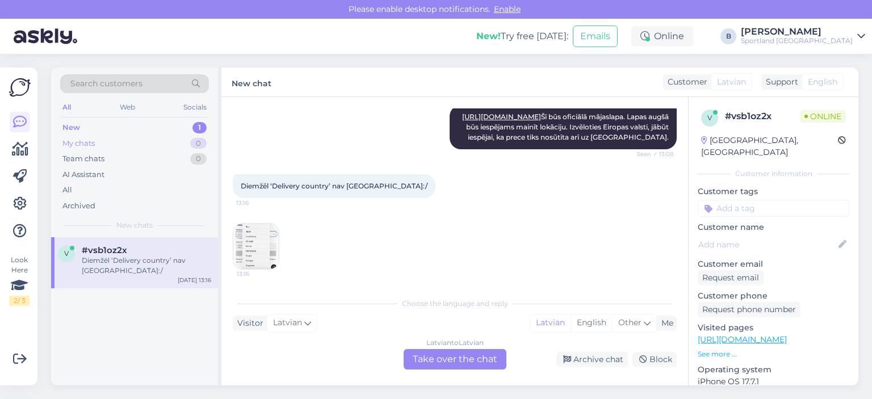
click at [99, 145] on div "My chats 0" at bounding box center [134, 144] width 149 height 16
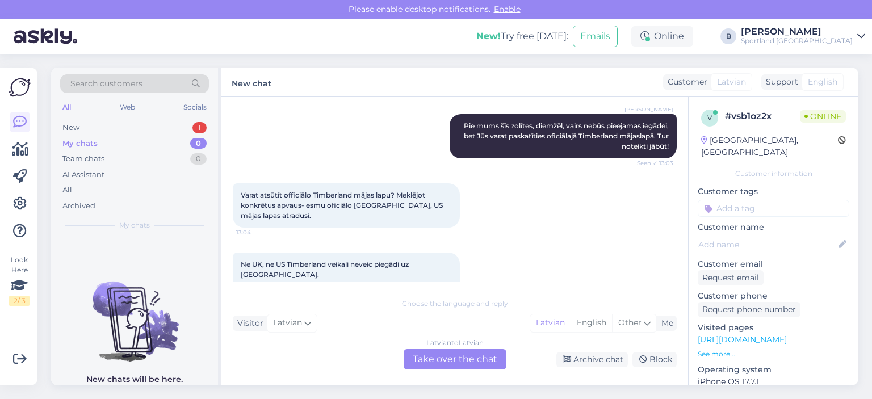
scroll to position [138, 0]
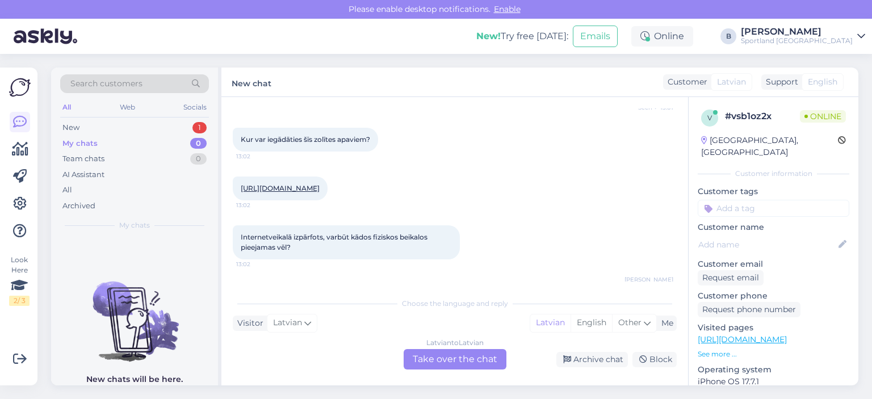
click at [291, 192] on link "[URL][DOMAIN_NAME]" at bounding box center [280, 188] width 79 height 9
click at [102, 129] on div "New 2" at bounding box center [134, 128] width 149 height 16
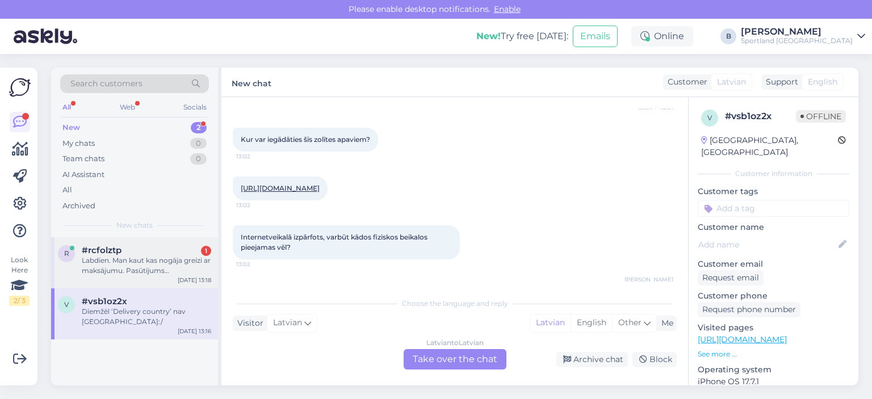
click at [109, 266] on div "Labdien. Man kaut kas nogāja greizi ar maksājumu. Pasūtījums #1000480441 Kā to …" at bounding box center [146, 265] width 129 height 20
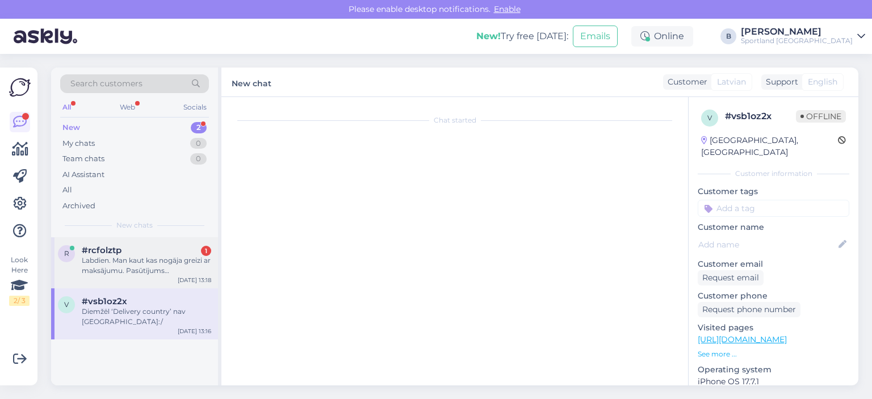
scroll to position [228, 0]
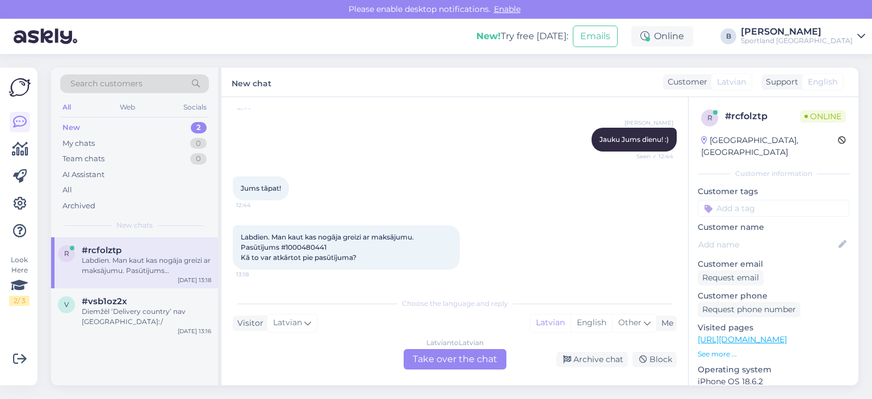
click at [318, 245] on span "Labdien. Man kaut kas nogāja greizi ar maksājumu. Pasūtījums #1000480441 Kā to …" at bounding box center [328, 247] width 175 height 29
copy span "1000480441"
click at [490, 361] on div "Latvian to Latvian Take over the chat" at bounding box center [455, 359] width 103 height 20
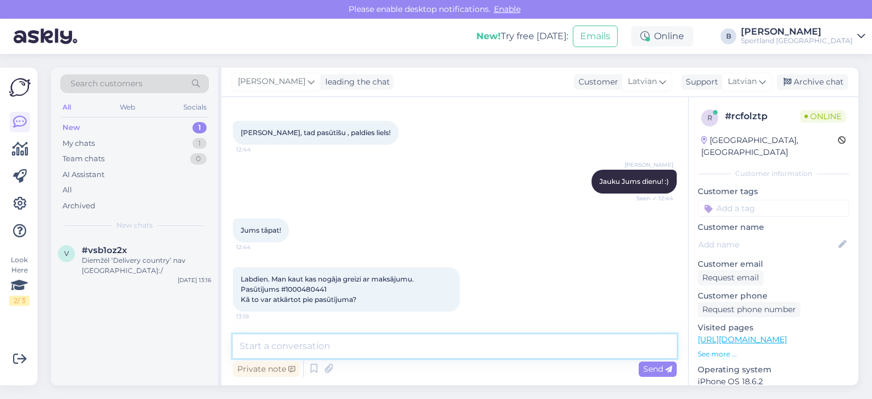
click at [473, 356] on textarea at bounding box center [455, 346] width 444 height 24
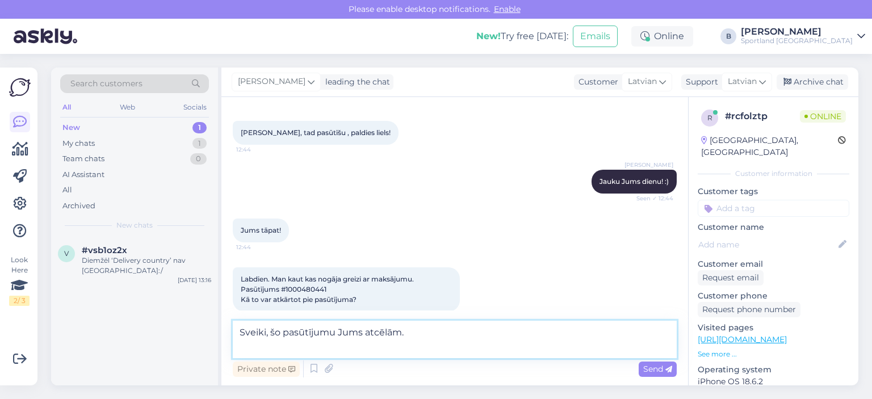
scroll to position [200, 0]
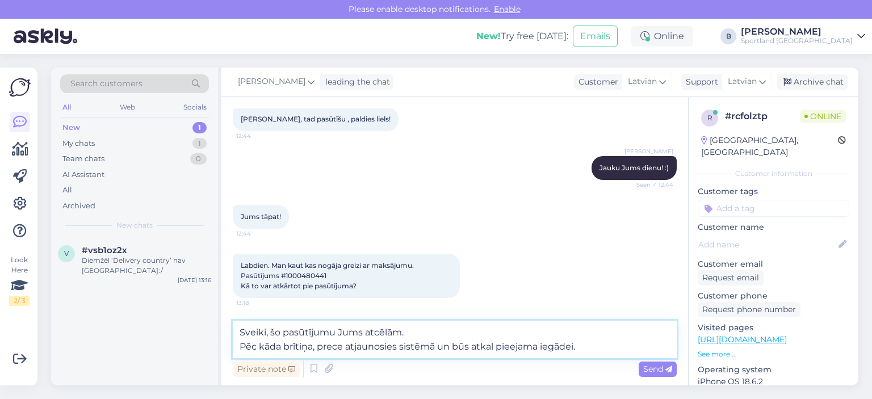
type textarea "Sveiki, šo pasūtījumu Jums atcēlām. Pēc kāda brītiņa, prece atjaunosies sistēmā…"
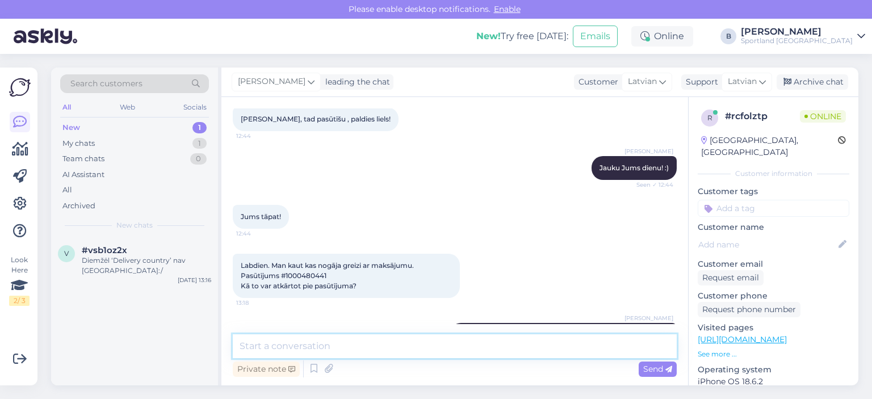
scroll to position [255, 0]
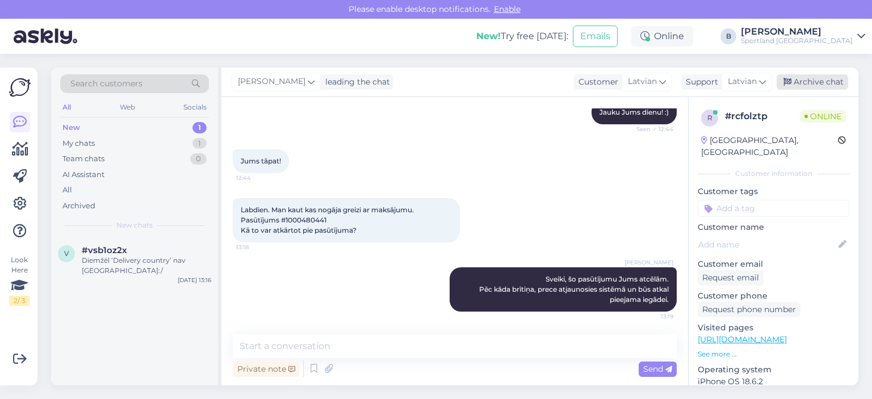
click at [811, 82] on div "Archive chat" at bounding box center [812, 81] width 72 height 15
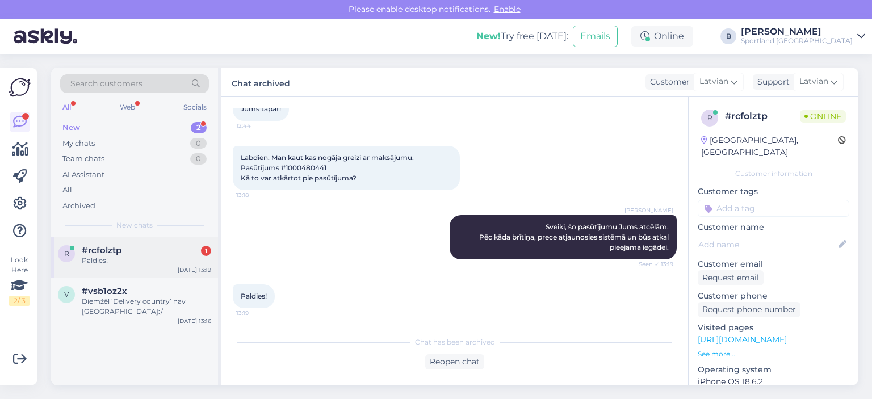
click at [116, 254] on span "#rcfolztp" at bounding box center [102, 250] width 40 height 10
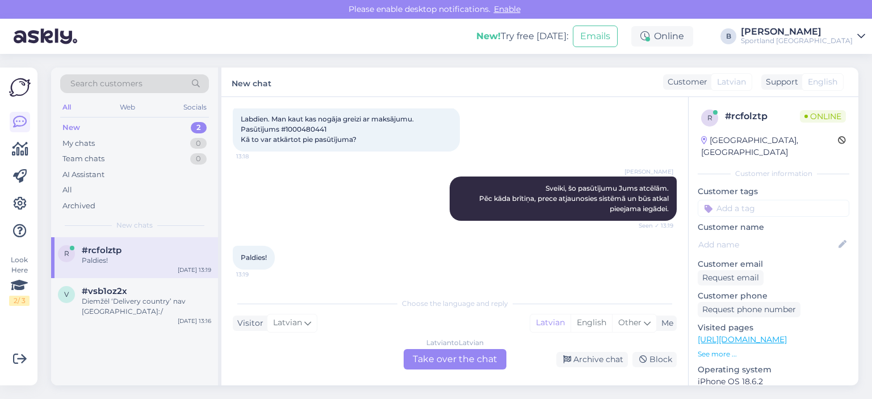
click at [457, 351] on div "Latvian to Latvian Take over the chat" at bounding box center [455, 359] width 103 height 20
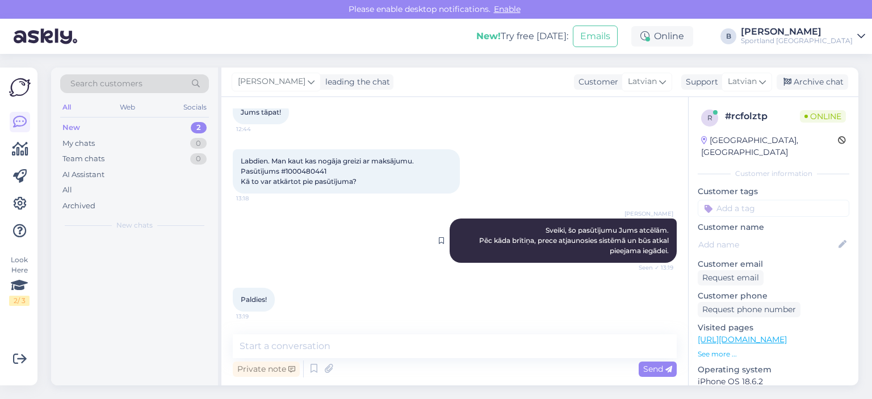
scroll to position [304, 0]
click at [799, 81] on div "Archive chat" at bounding box center [812, 81] width 72 height 15
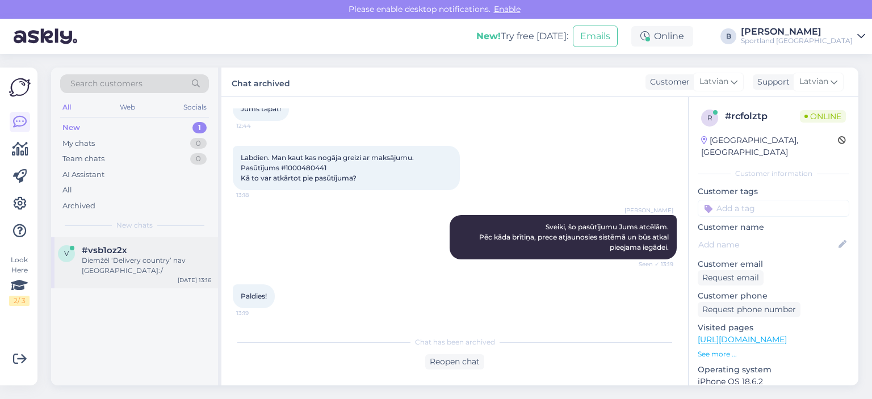
click at [139, 267] on div "Diemžēl ‘Delivery country’ nav [GEOGRAPHIC_DATA]:/" at bounding box center [146, 265] width 129 height 20
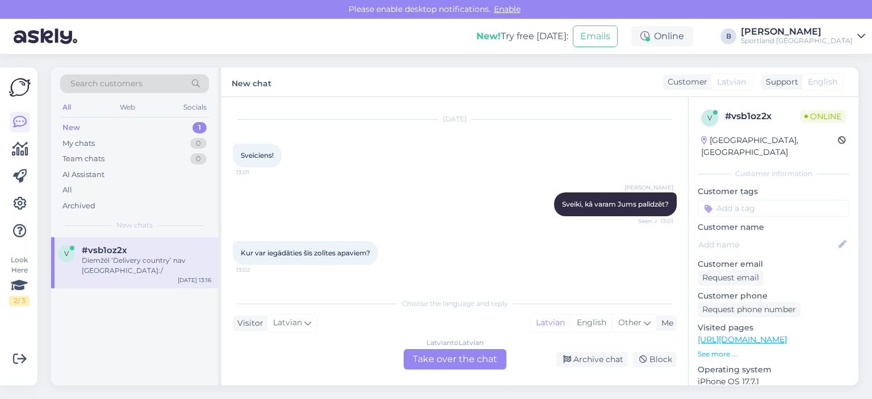
scroll to position [195, 0]
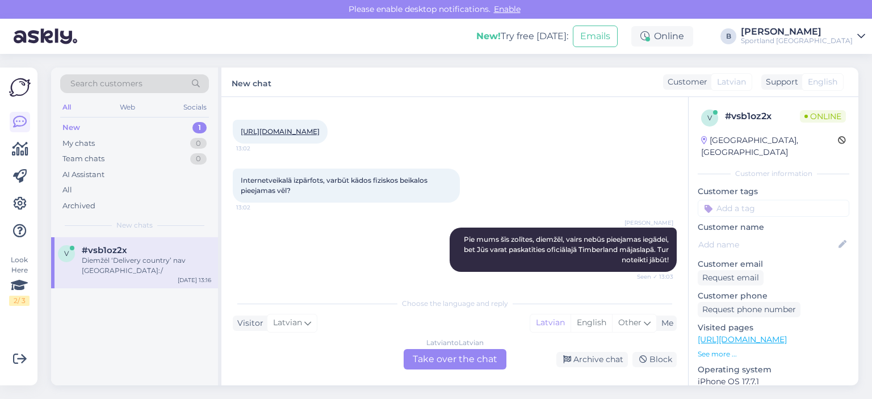
click at [265, 130] on link "[URL][DOMAIN_NAME]" at bounding box center [280, 131] width 79 height 9
click at [480, 355] on div "Latvian to Latvian Take over the chat" at bounding box center [455, 359] width 103 height 20
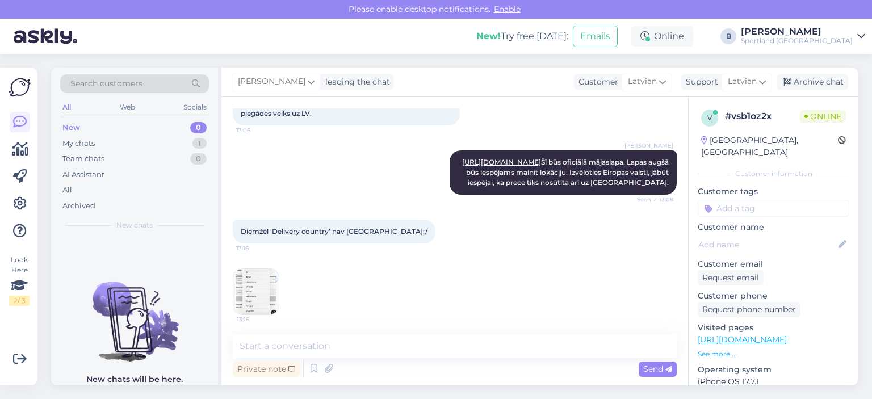
scroll to position [493, 0]
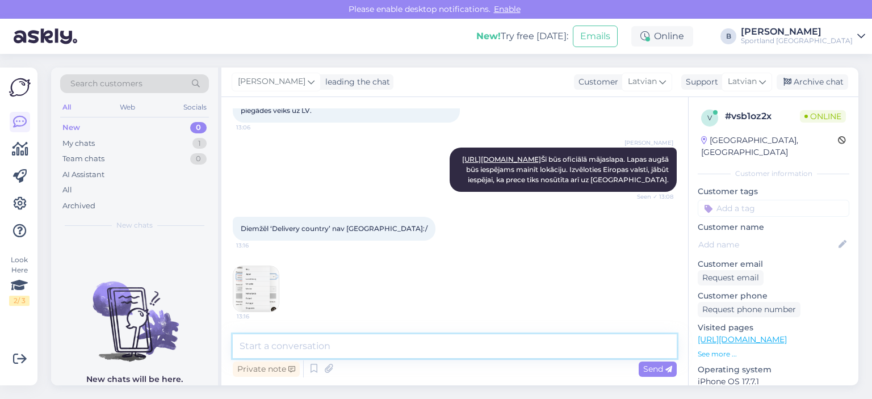
click at [419, 345] on textarea at bounding box center [455, 346] width 444 height 24
paste textarea "[URL][DOMAIN_NAME]"
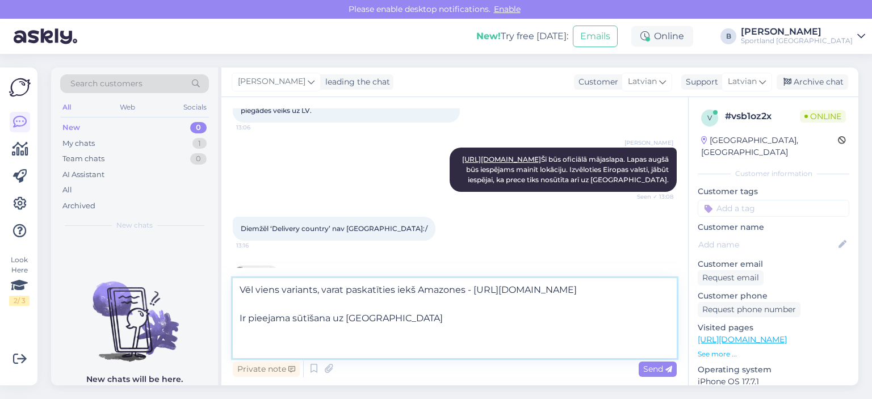
type textarea "Vēl viens variants, varat paskatīties iekš Amazones - [URL][DOMAIN_NAME] Ir pie…"
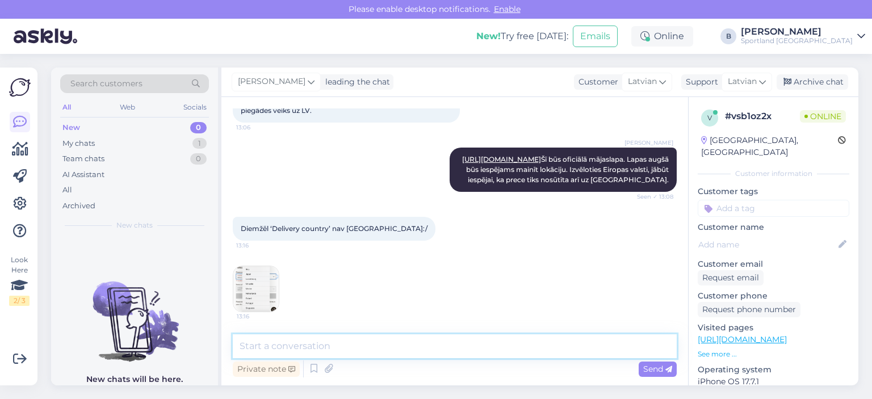
scroll to position [593, 0]
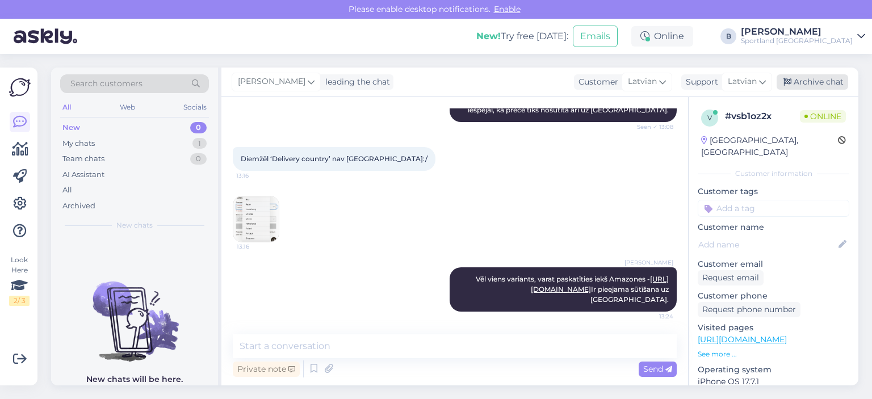
click at [796, 79] on div "Archive chat" at bounding box center [812, 81] width 72 height 15
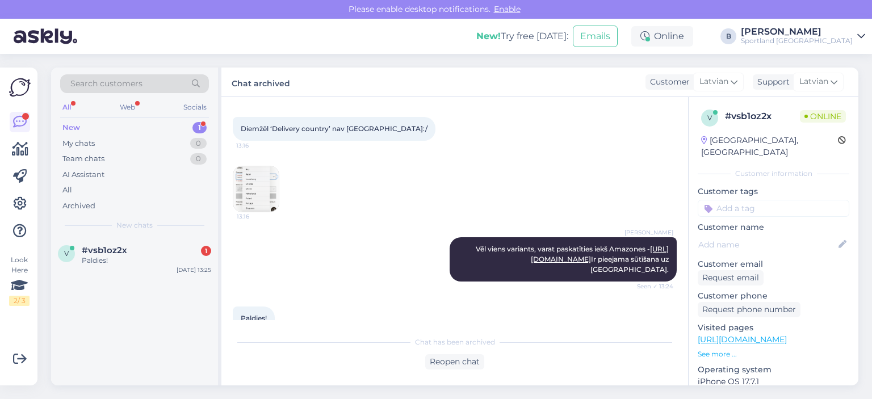
scroll to position [646, 0]
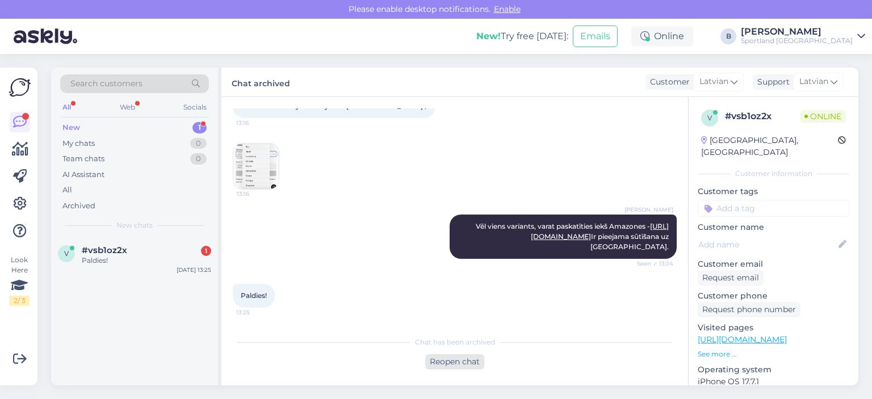
click at [448, 369] on div "Reopen chat" at bounding box center [454, 361] width 59 height 15
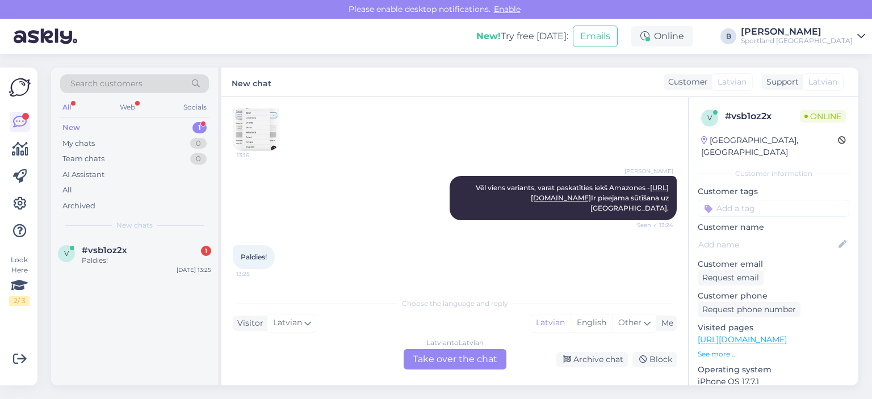
scroll to position [685, 0]
click at [464, 354] on div "Latvian to Latvian Take over the chat" at bounding box center [455, 359] width 103 height 20
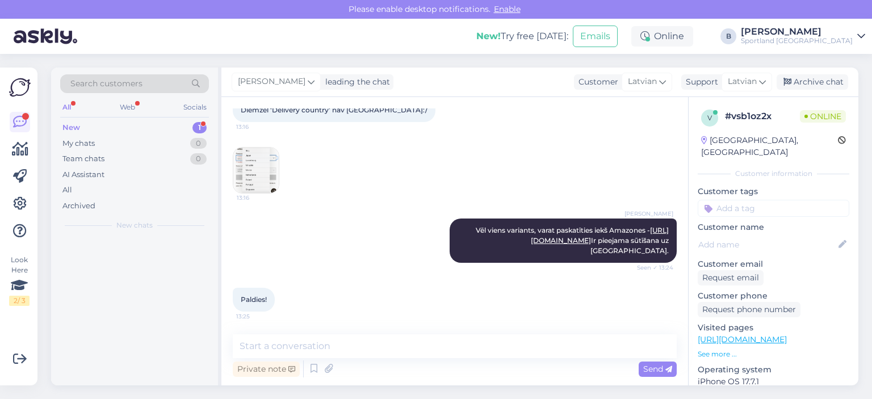
scroll to position [643, 0]
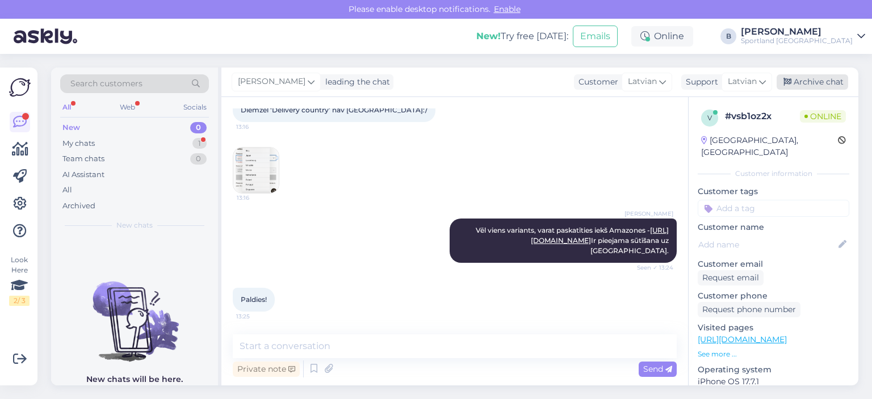
click at [795, 86] on div "Archive chat" at bounding box center [812, 81] width 72 height 15
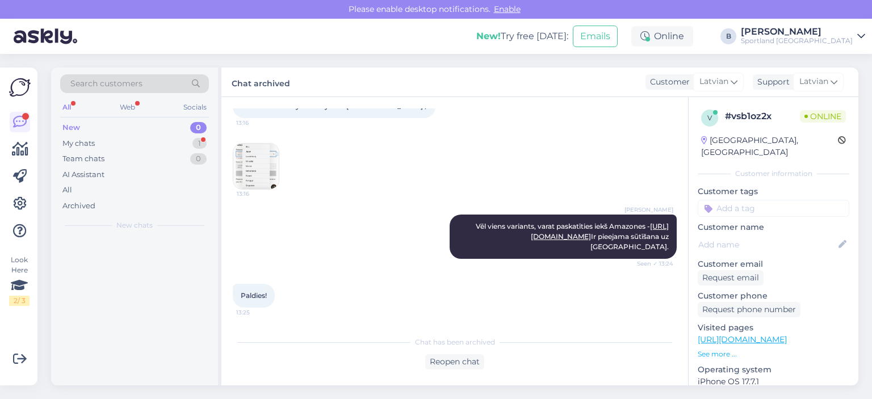
scroll to position [646, 0]
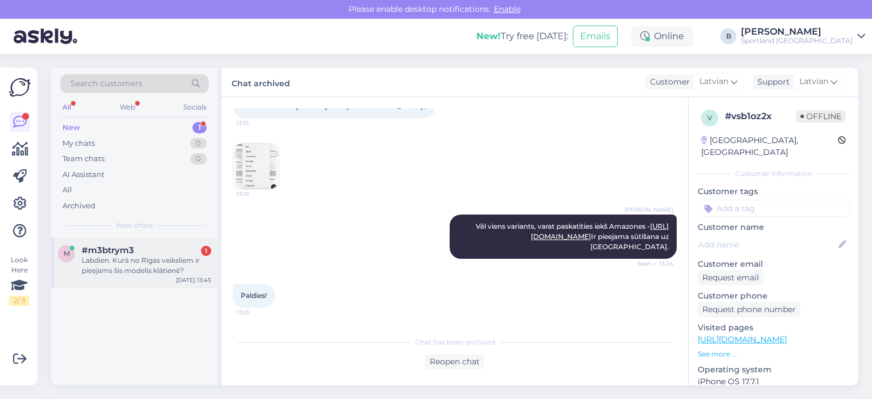
drag, startPoint x: 117, startPoint y: 265, endPoint x: 130, endPoint y: 259, distance: 14.0
click at [118, 265] on div "Labdien. Kurā no Rīgas veiksliem ir pieejams šis modelis klātienē?" at bounding box center [146, 265] width 129 height 20
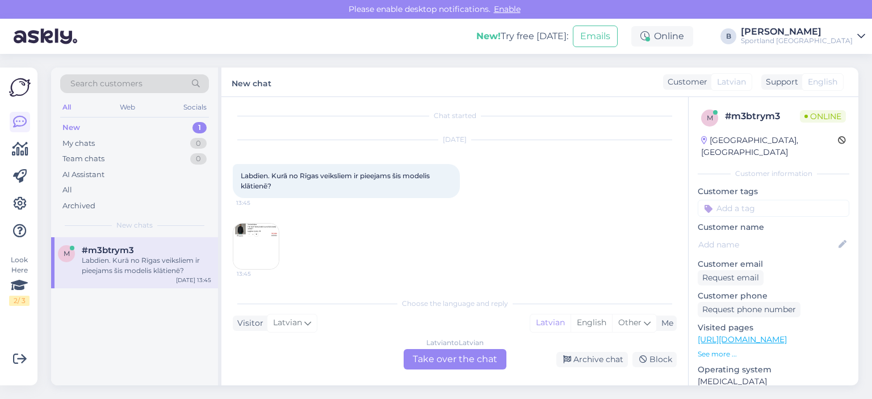
click at [253, 245] on img at bounding box center [255, 246] width 45 height 45
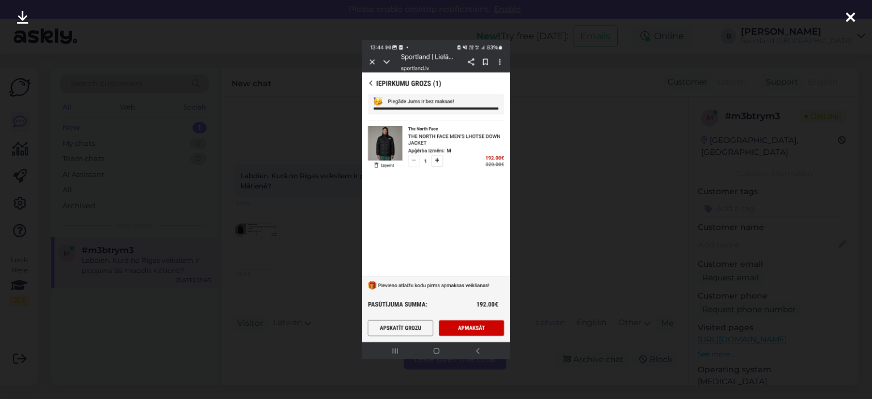
click at [591, 191] on div at bounding box center [436, 199] width 872 height 399
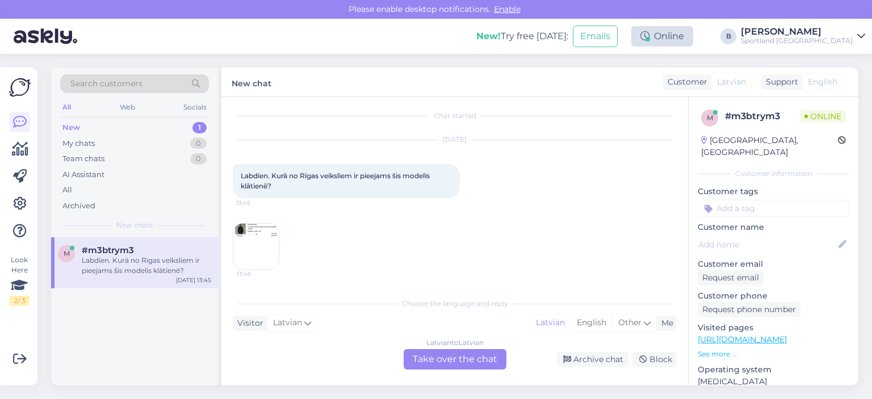
click at [693, 32] on div "Online" at bounding box center [662, 36] width 62 height 20
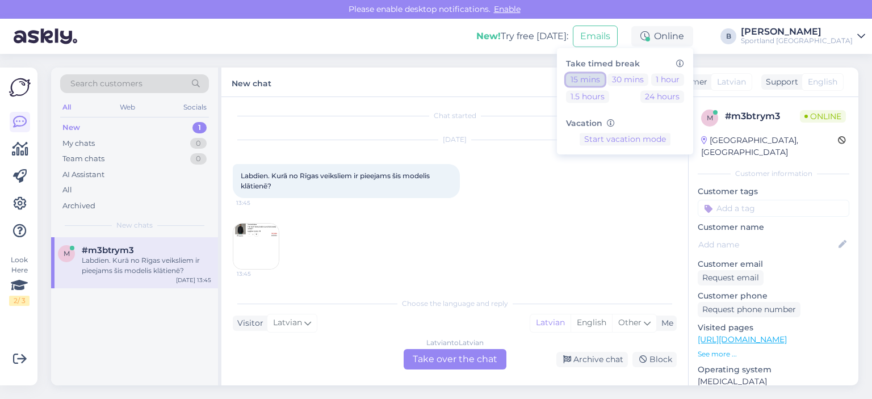
click at [604, 77] on button "15 mins" at bounding box center [585, 79] width 39 height 12
click at [243, 246] on img at bounding box center [255, 246] width 45 height 45
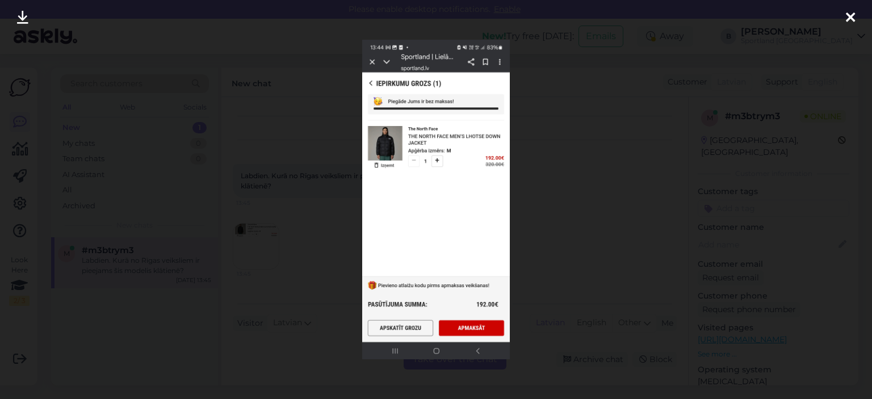
click at [603, 290] on div at bounding box center [436, 199] width 872 height 399
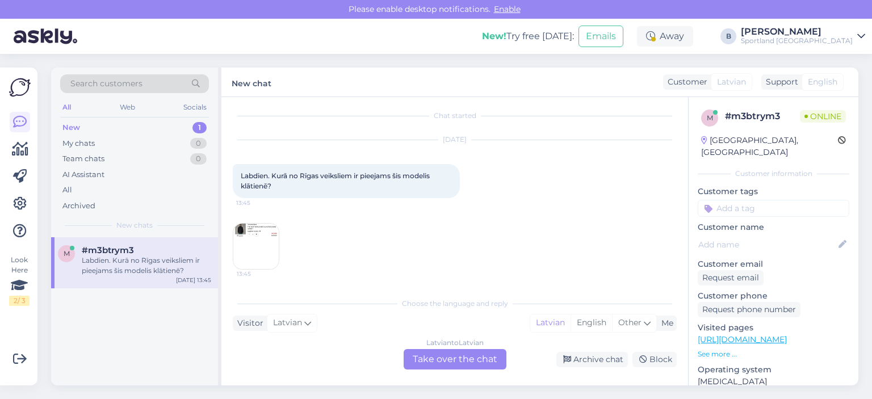
click at [486, 355] on div "Latvian to Latvian Take over the chat" at bounding box center [455, 359] width 103 height 20
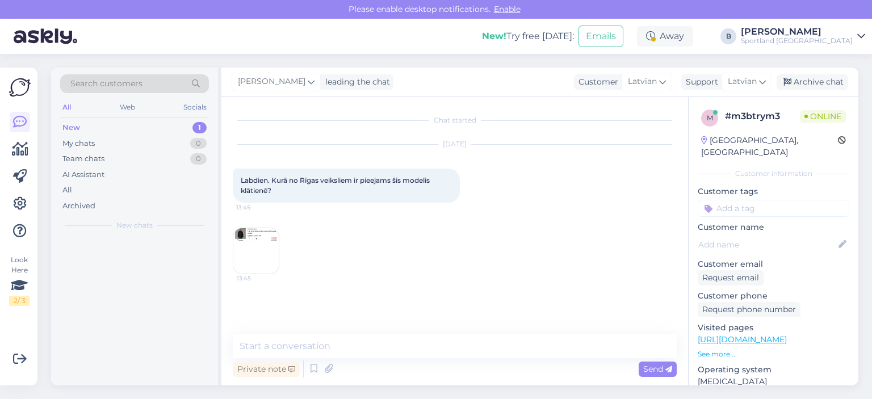
scroll to position [0, 0]
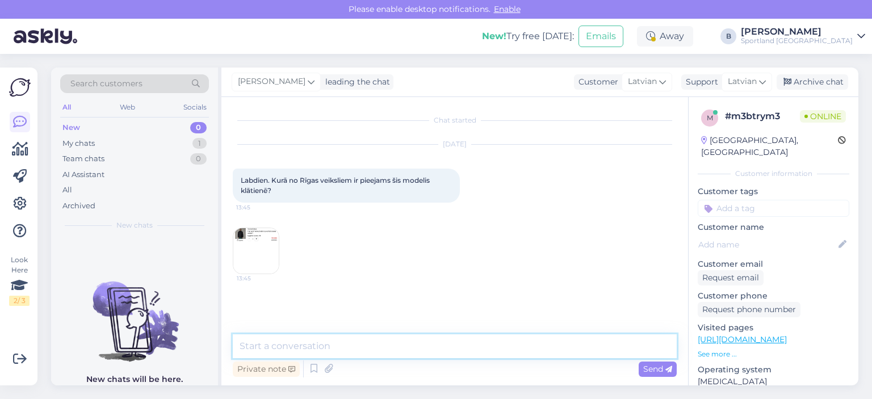
click at [428, 343] on textarea at bounding box center [455, 346] width 444 height 24
type textarea "Sveiki, šī virsjaka būs pieejama iegādei tikai e-veikalā."
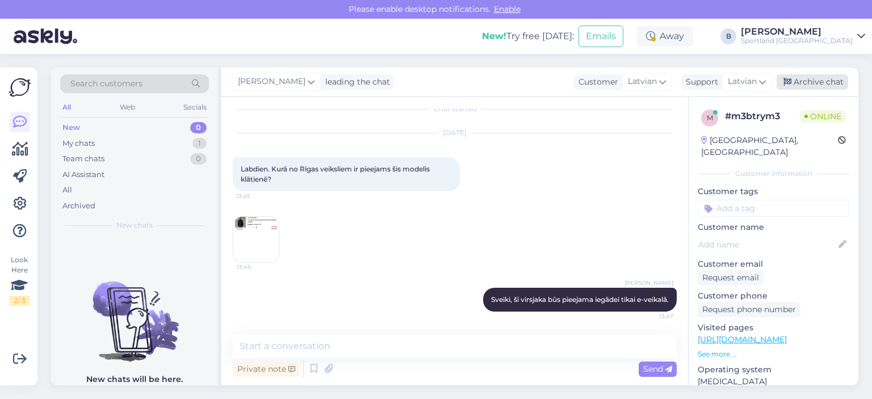
click at [791, 79] on icon at bounding box center [787, 82] width 8 height 8
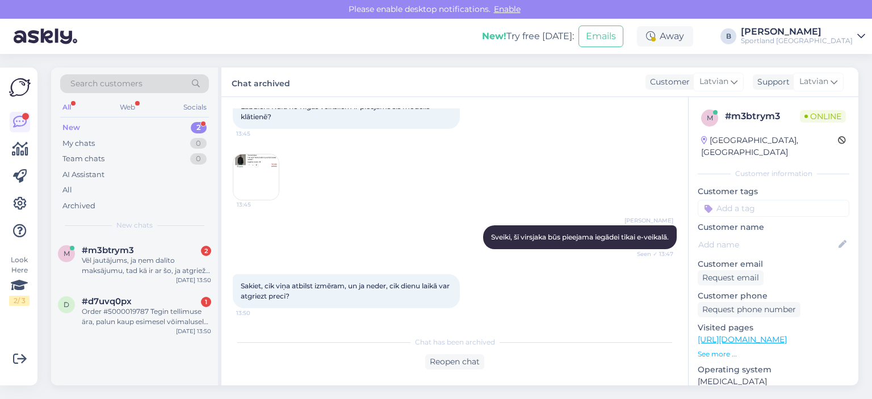
scroll to position [133, 0]
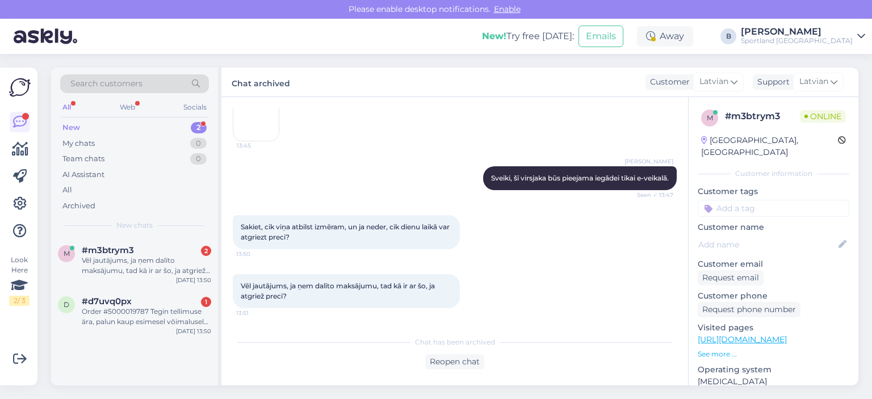
click at [420, 155] on div "[PERSON_NAME], šī virsjaka būs pieejama iegādei tikai e-veikalā. Seen ✓ 13:47" at bounding box center [455, 178] width 444 height 49
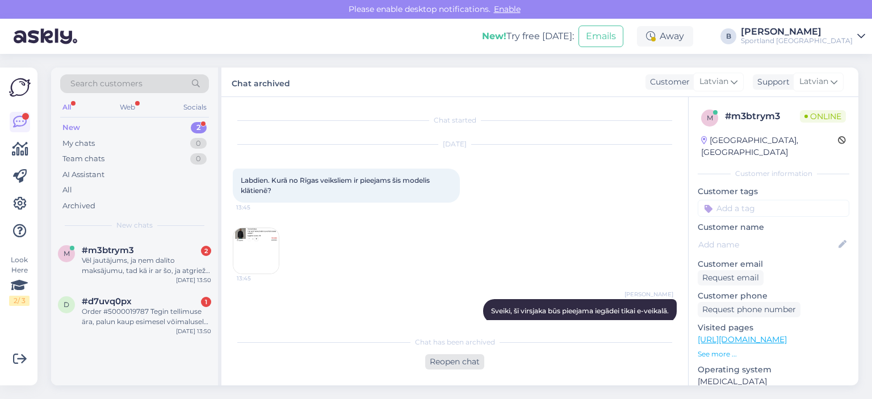
click at [442, 358] on div "Reopen chat" at bounding box center [454, 361] width 59 height 15
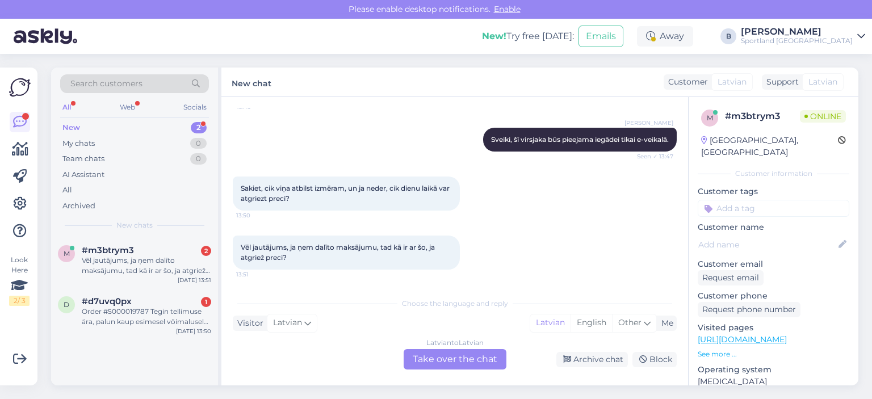
click at [436, 358] on div "Latvian to Latvian Take over the chat" at bounding box center [455, 359] width 103 height 20
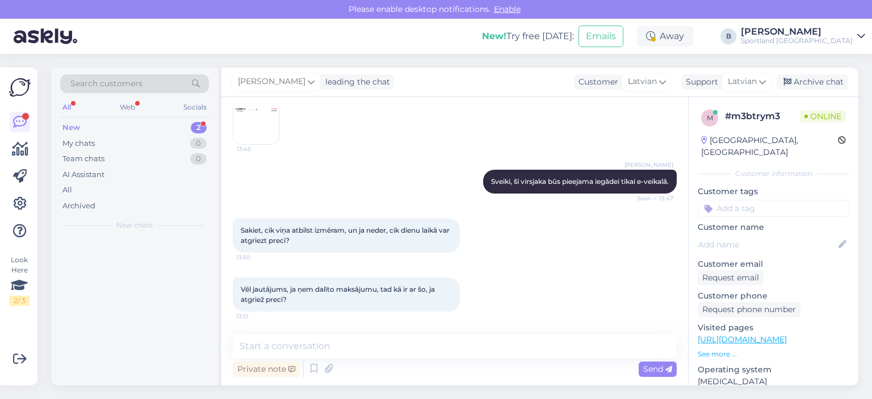
scroll to position [129, 0]
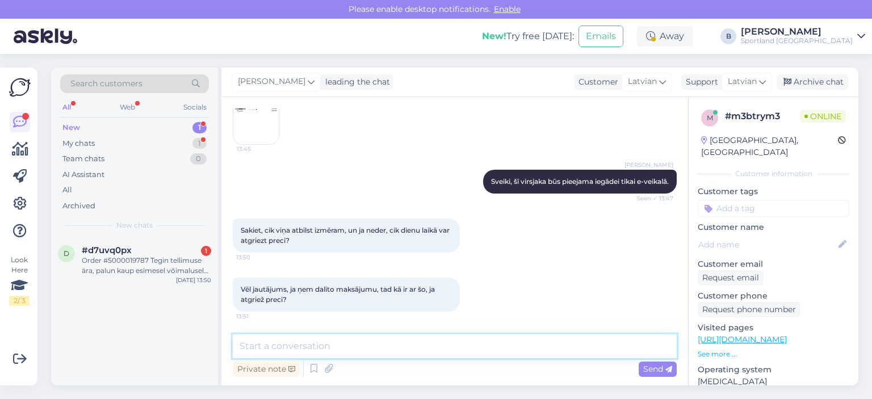
click at [434, 344] on textarea at bounding box center [455, 346] width 444 height 24
paste textarea
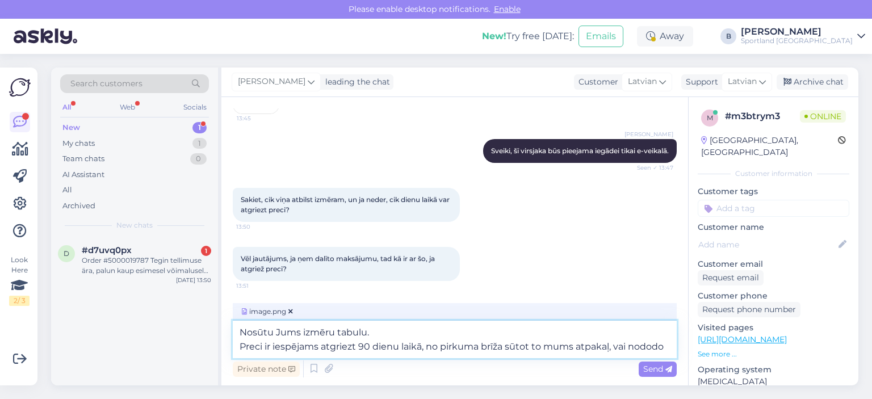
scroll to position [171, 0]
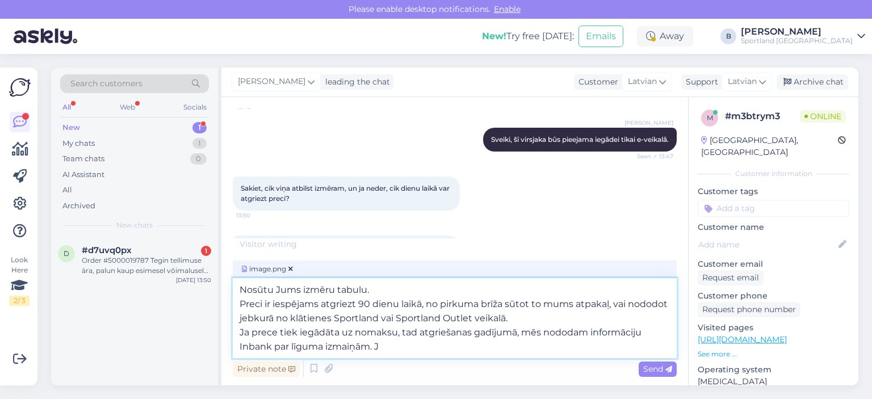
type textarea "Nosūtu Jums izmēru tabulu. Preci ir iespējams atgriezt 90 dienu laikā, no pirku…"
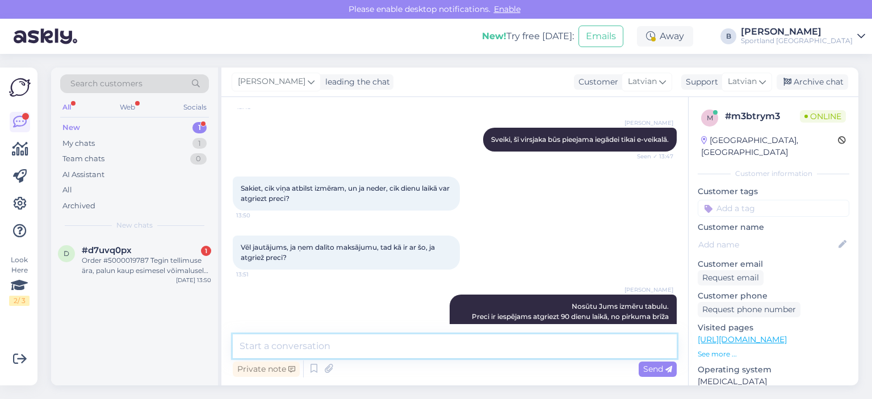
scroll to position [310, 0]
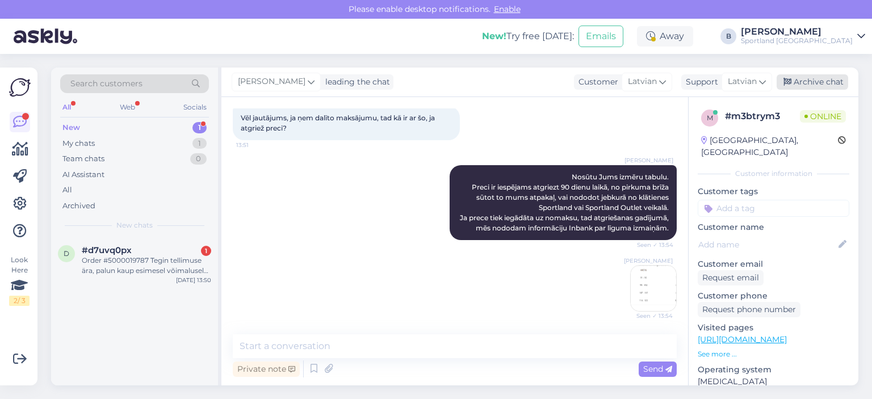
click at [796, 85] on div "Archive chat" at bounding box center [812, 81] width 72 height 15
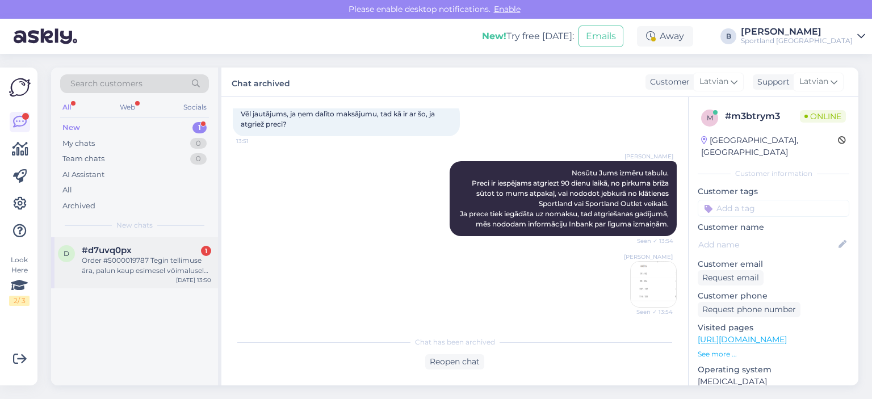
click at [132, 278] on div "d #d7uvq0px 1 Order #5000019787 Tegin tellimuse ära, palun kaup esimesel võimal…" at bounding box center [134, 262] width 167 height 51
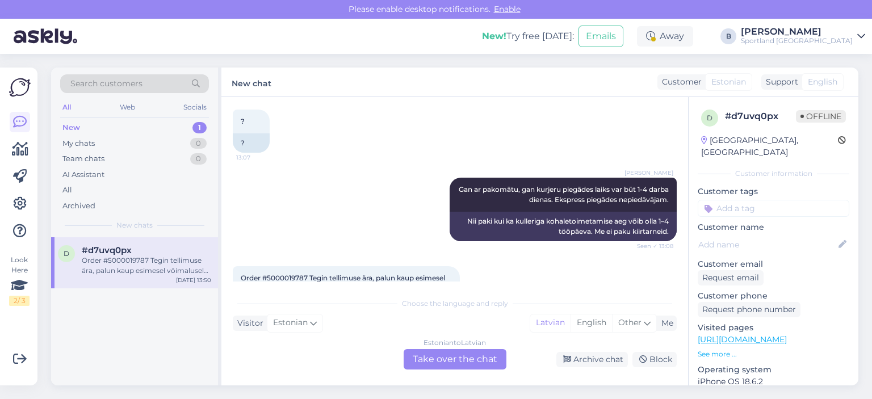
click at [291, 274] on span "Order #5000019787 Tegin tellimuse ära, palun kaup esimesel võimalusel teele pan…" at bounding box center [344, 283] width 206 height 19
click at [434, 356] on div "Estonian to Latvian Take over the chat" at bounding box center [455, 359] width 103 height 20
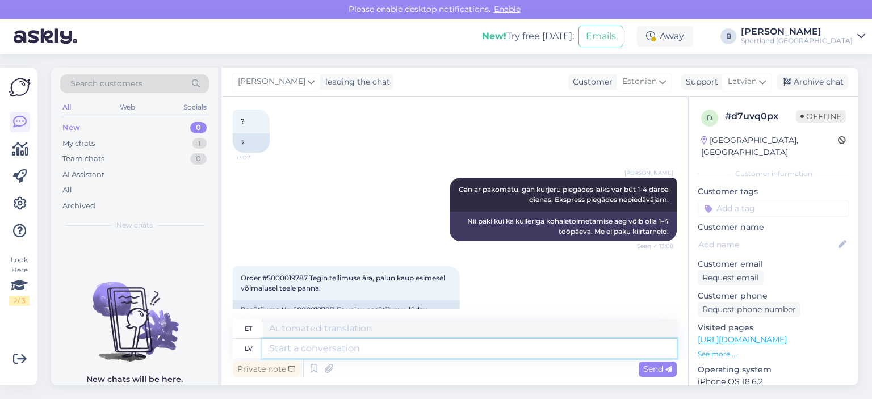
click at [454, 349] on textarea at bounding box center [469, 348] width 414 height 19
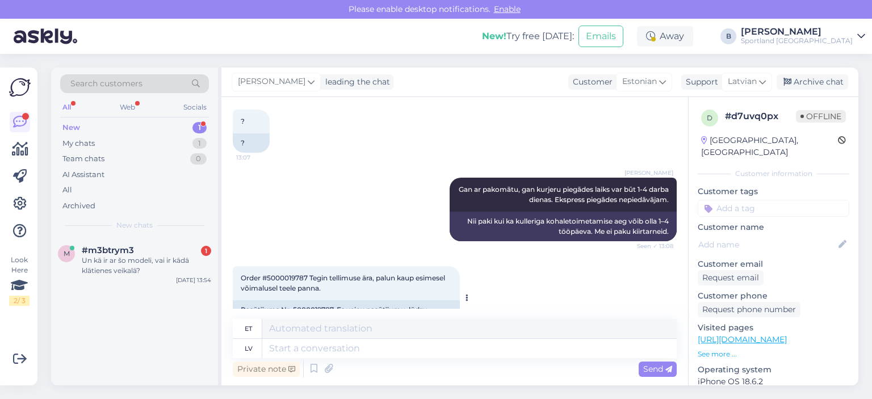
click at [307, 300] on div "Pasūtījums Nr. 5000019787. Es veicu pasūtījumu, lūdzu, nosūtiet preces pēc iesp…" at bounding box center [346, 315] width 227 height 30
copy div "5000019787"
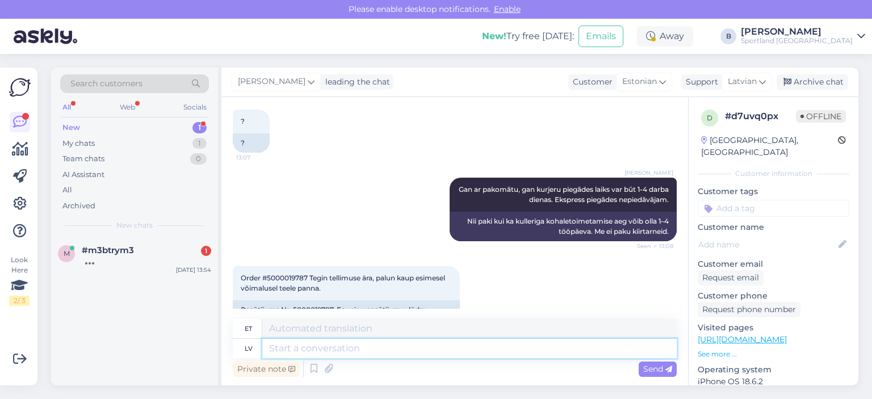
click at [398, 349] on textarea at bounding box center [469, 348] width 414 height 19
type textarea "Nodosim in"
type textarea "Anname selle edasi."
type textarea "Nodosim informāciju v"
type textarea "Edastame info."
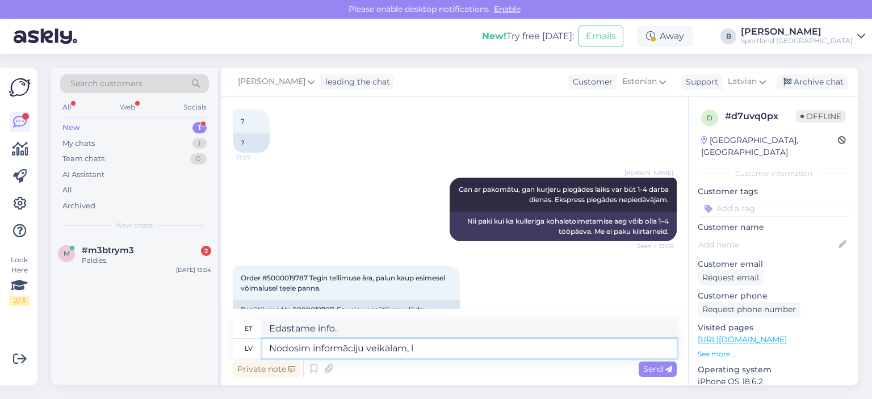
type textarea "Nodosim informāciju veikalam, la"
type textarea "Edastame info poodi,"
type textarea "Nodosim informāciju veikalam, laI j"
type textarea "Edastame teabe kauplusele, et"
type textarea "Nodosim informāciju veikalam, lAI"
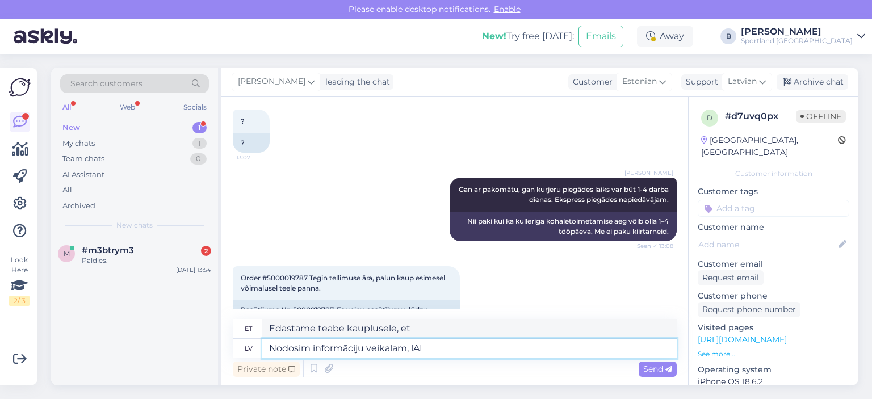
type textarea "Edastame teabe kauplusele, IAI"
type textarea "Nodosim informāciju veikalam, lai"
type textarea "Edastame info poodi, l"
type textarea "Nodosim informāciju veikalam, lai"
type textarea "Edastame info poodi, et"
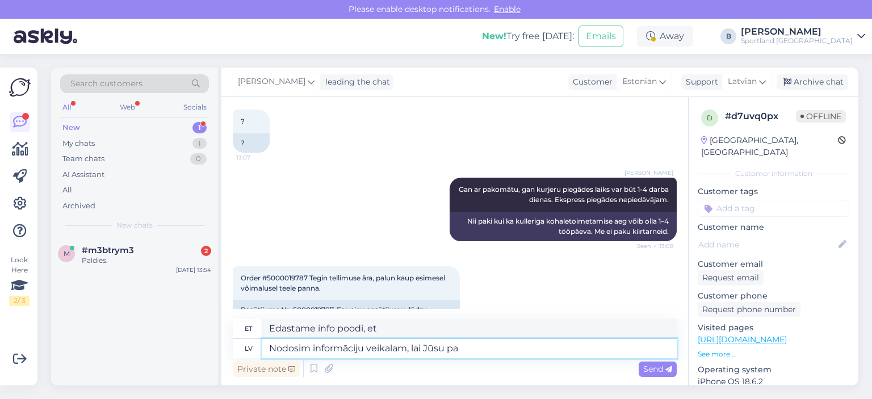
type textarea "Nodosim informāciju veikalam, lai Jūsu pas"
type textarea "Edastame teabe kauplusele, et teie"
type textarea "Nodosim informāciju veikalam, lai Jūsu pasūtījums ti"
type textarea "Edastame teabe kauplusele, et teie tellimust saaks töödelda."
type textarea "Nodosim informāciju veikalam, lai Jūsu pasūtījums tiktu pēc iespējas"
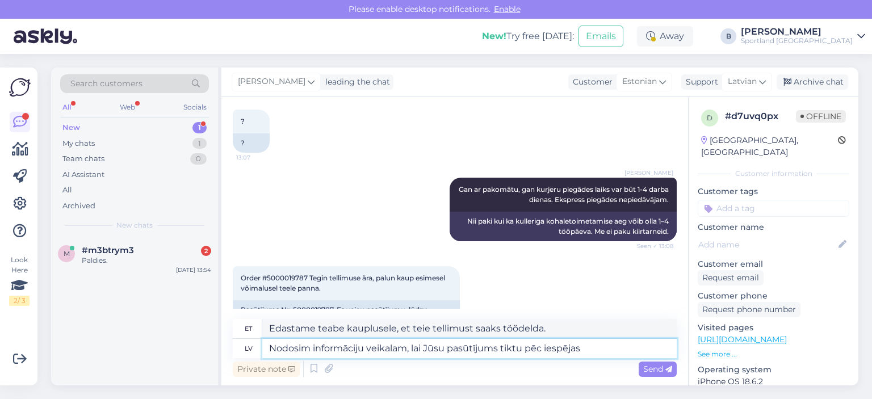
type textarea "Edastame teabe kauplusele, et teie tellimus töödeldaks võimalikult kiiresti."
type textarea "Nodosim informāciju veikalam, lai Jūsu pasūtījums tiktu pēc iespējas ātrāk ap"
type textarea "Edastame info poodile, et teie tellimus jõuaks kohale nii kiiresti kui võimalik."
type textarea "Nodosim informāciju veikalam, lai Jūsu pasūtījums tiktu pēc iespējas ātrāk apst…"
type textarea "Edastame teabe kauplusele, et teie tellimust saaks võimalikult kiiresti töödeld…"
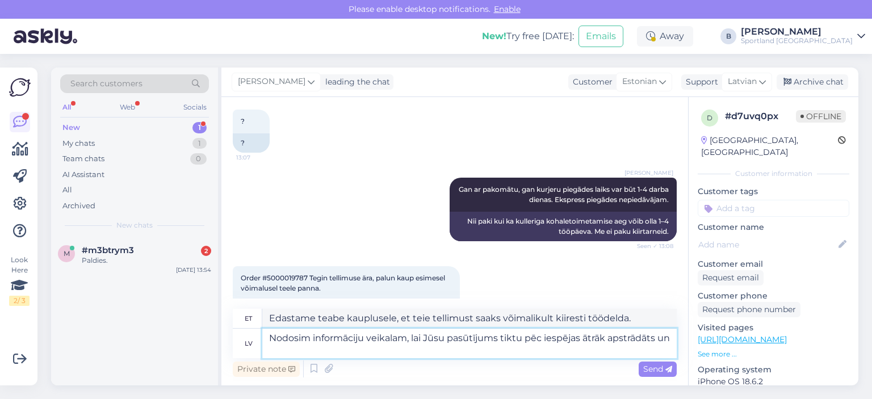
type textarea "Nodosim informāciju veikalam, lai Jūsu pasūtījums tiktu pēc iespējas ātrāk apst…"
type textarea "Edastame teabe kauplusele, et teie tellimust saaks võimalikult kiiresti töödeld…"
type textarea "Nodosim informāciju veikalam, lai Jūsu pasūtījums tiktu pēc iespējas ātrāk apst…"
type textarea "Edastame teabe kauplusele, et teie tellimust saaks võimalikult kiiresti töödeld…"
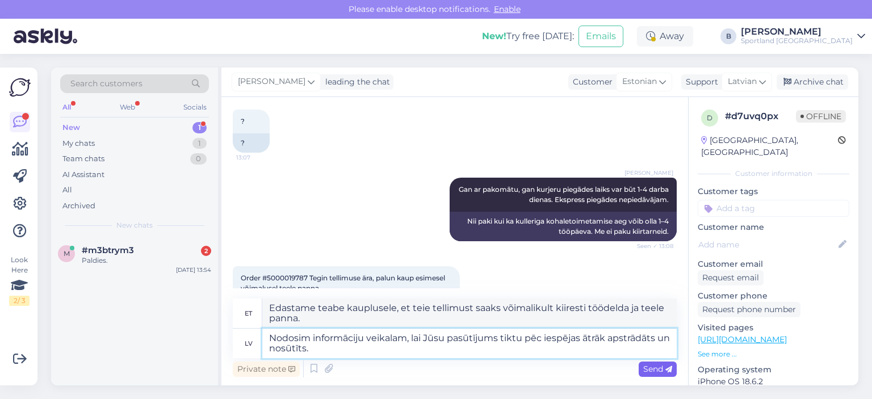
type textarea "Nodosim informāciju veikalam, lai Jūsu pasūtījums tiktu pēc iespējas ātrāk apst…"
click at [652, 372] on span "Send" at bounding box center [657, 369] width 29 height 10
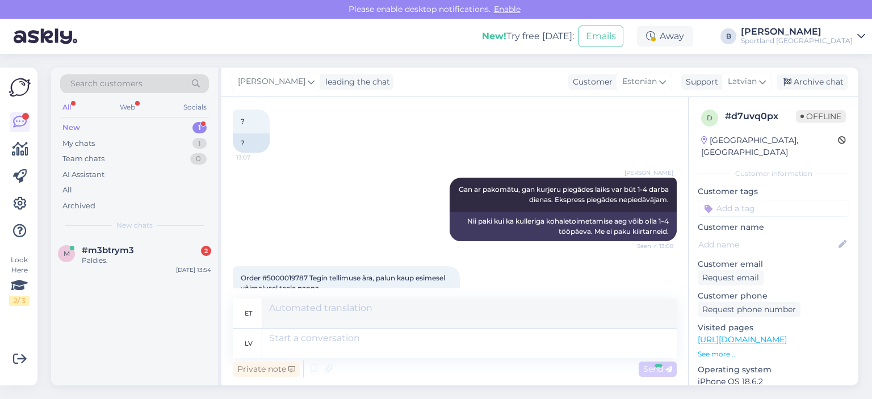
scroll to position [467, 0]
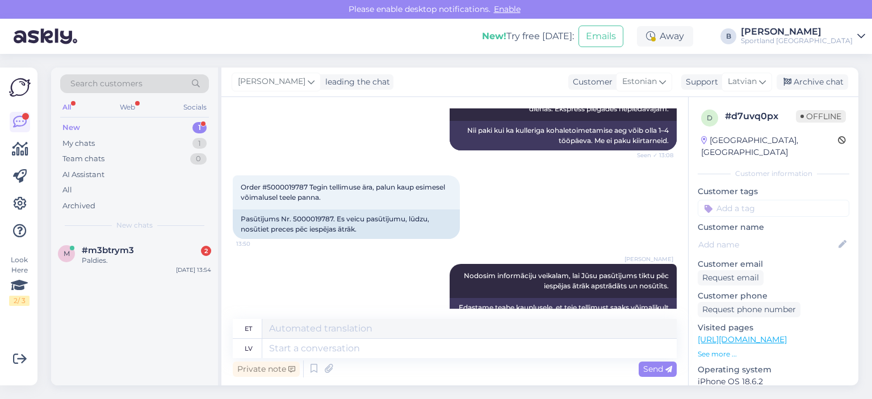
click at [801, 91] on div "[PERSON_NAME] leading the chat Customer Estonian Support Latvian Arabic Belarus…" at bounding box center [539, 83] width 637 height 30
click at [806, 84] on div "Archive chat" at bounding box center [812, 81] width 72 height 15
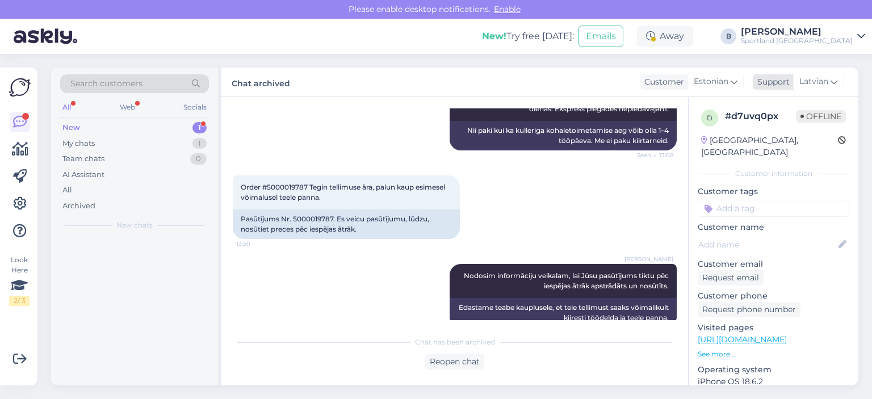
scroll to position [455, 0]
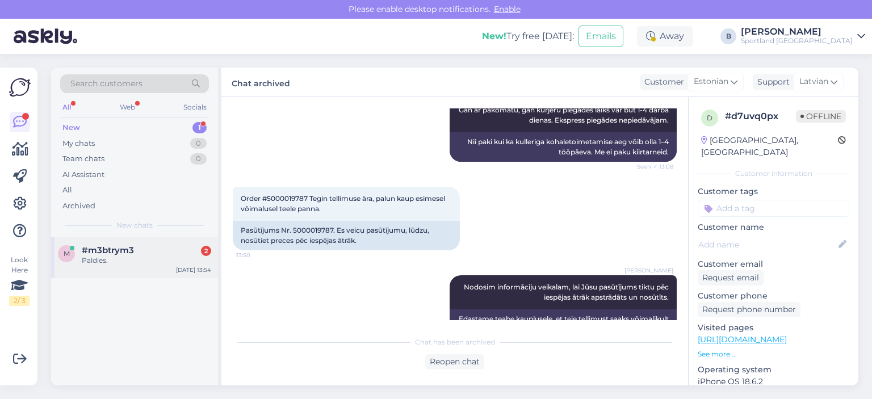
click at [148, 259] on div "Paldies." at bounding box center [146, 260] width 129 height 10
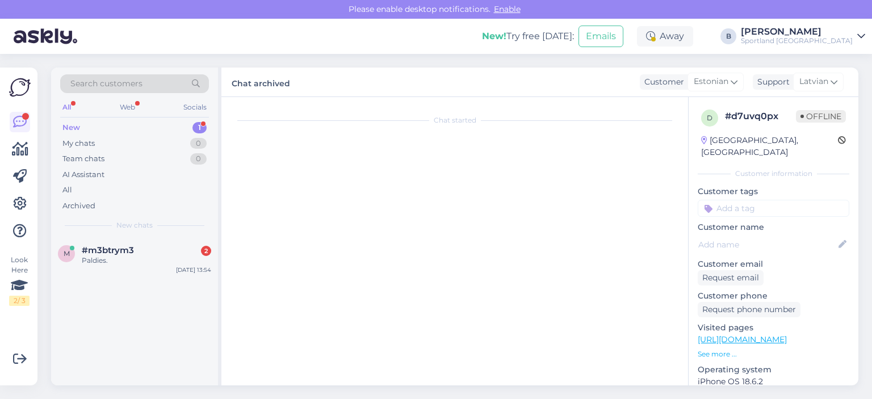
scroll to position [522, 0]
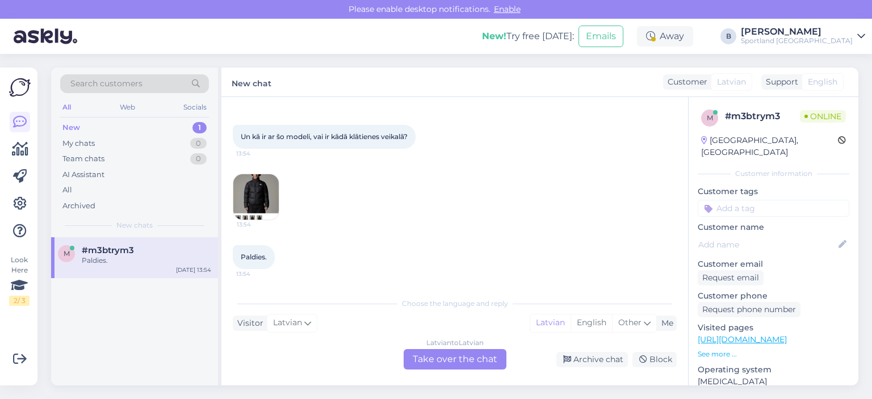
click at [267, 192] on img at bounding box center [255, 196] width 45 height 45
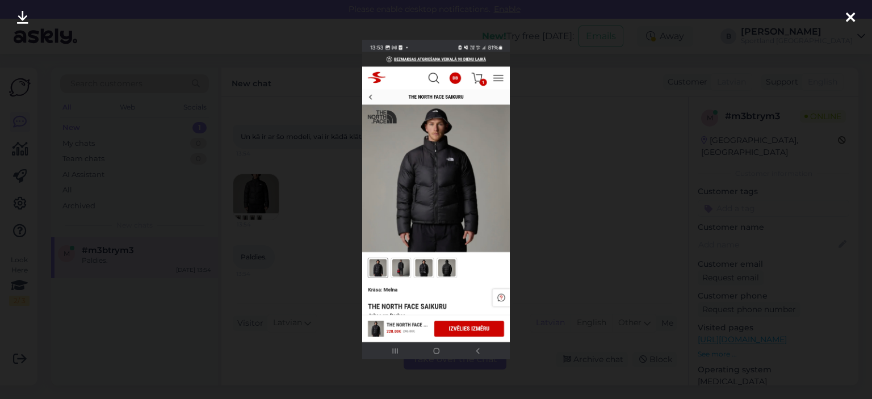
click at [546, 206] on div at bounding box center [436, 199] width 872 height 399
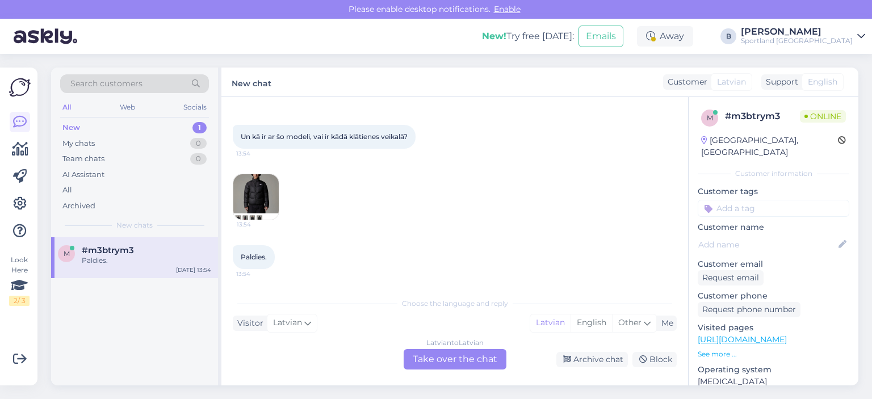
click at [451, 356] on div "Latvian to Latvian Take over the chat" at bounding box center [455, 359] width 103 height 20
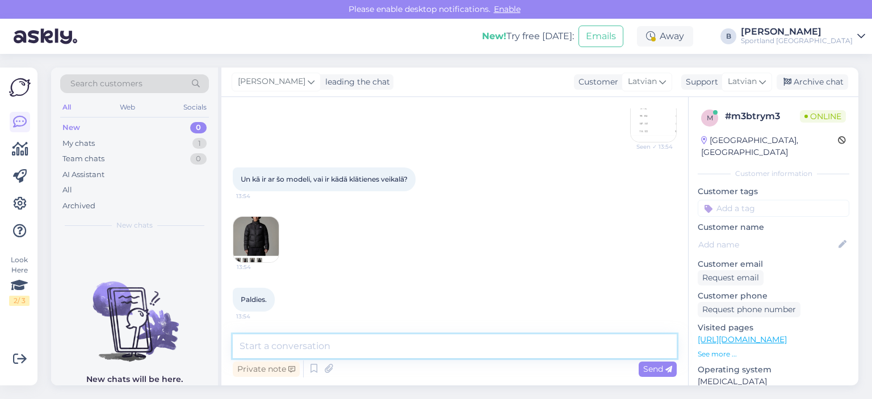
click at [426, 344] on textarea at bounding box center [455, 346] width 444 height 24
type textarea "Šo jaciņu arī būs iespējams iegādāties tikai e-veikalā."
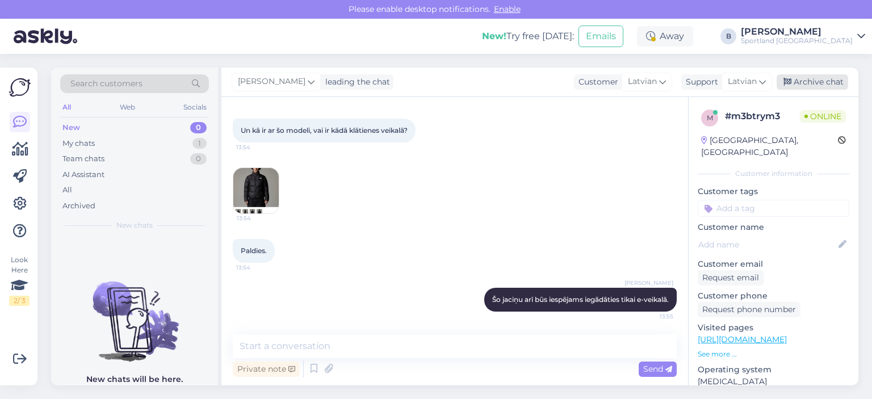
click at [802, 84] on div "Archive chat" at bounding box center [812, 81] width 72 height 15
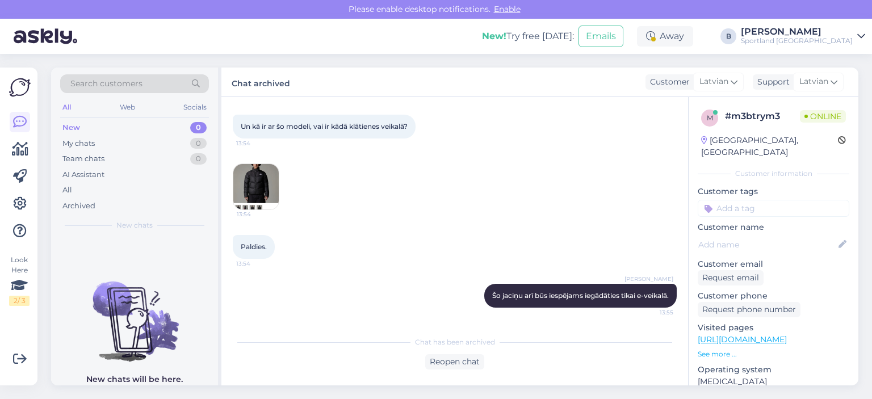
click at [754, 33] on div "New! Try free [DATE]: Emails Away Take timed break 15 mins 30 mins 1 hour 1.5 h…" at bounding box center [436, 36] width 872 height 35
click at [693, 37] on div "Away" at bounding box center [665, 36] width 56 height 20
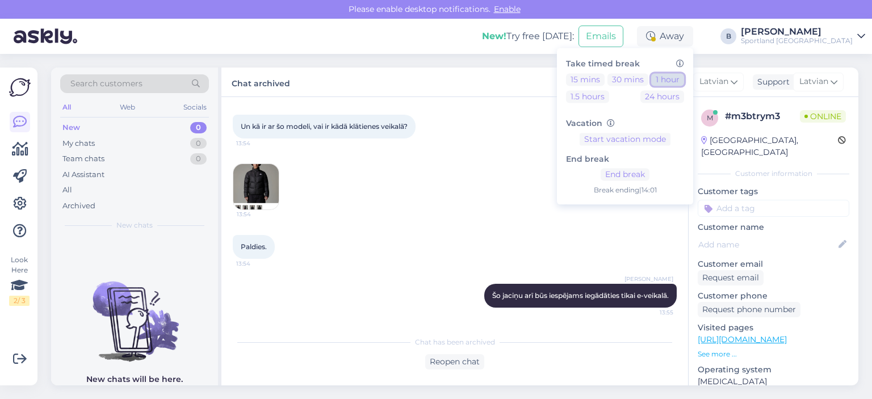
click at [684, 80] on button "1 hour" at bounding box center [667, 79] width 33 height 12
